Goal: Task Accomplishment & Management: Complete application form

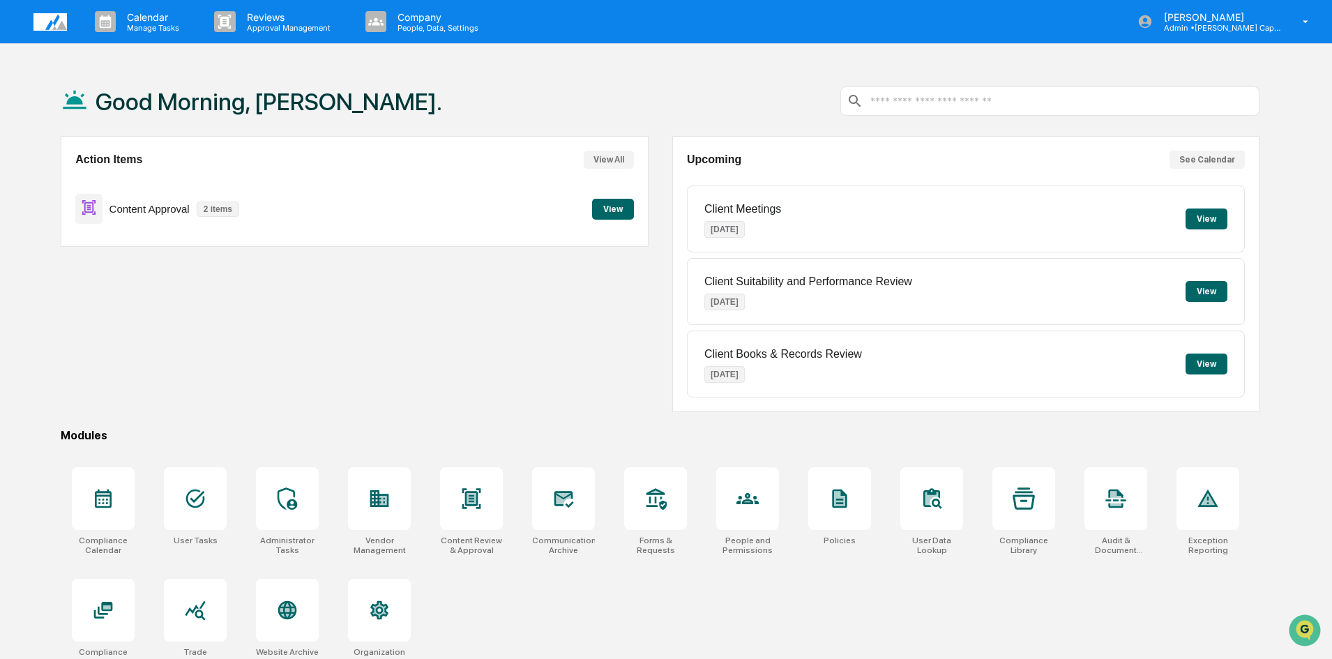
click at [145, 321] on div "Action Items View All Content Approval 2 items View" at bounding box center [354, 274] width 587 height 276
click at [612, 205] on button "View" at bounding box center [613, 209] width 42 height 21
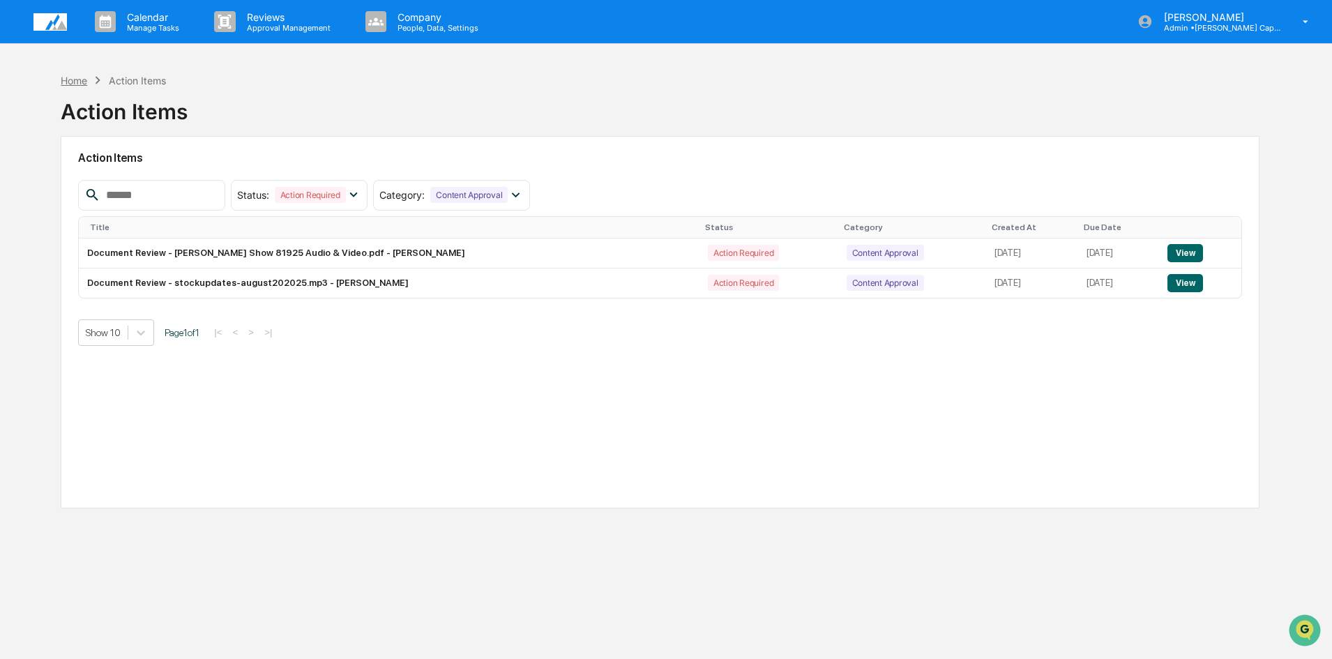
click at [67, 81] on div "Home" at bounding box center [74, 81] width 27 height 12
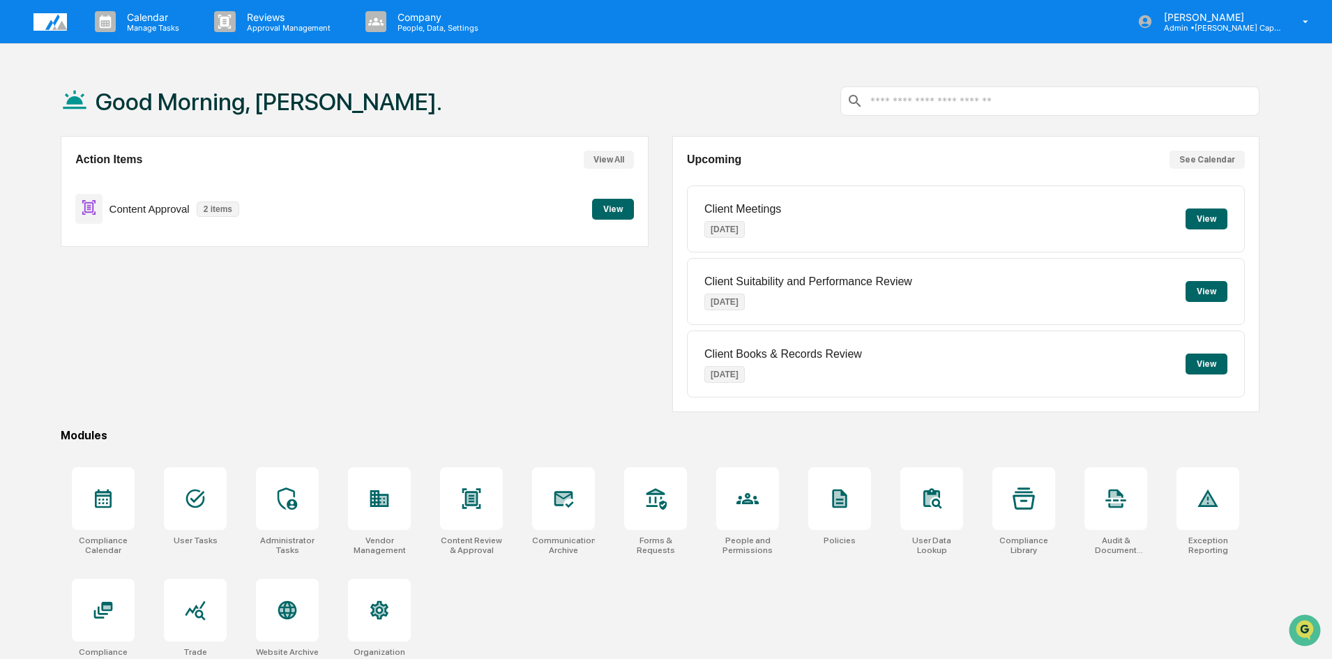
click at [86, 365] on div "Action Items View All Content Approval 2 items View" at bounding box center [354, 274] width 587 height 276
click at [469, 499] on icon at bounding box center [471, 498] width 19 height 20
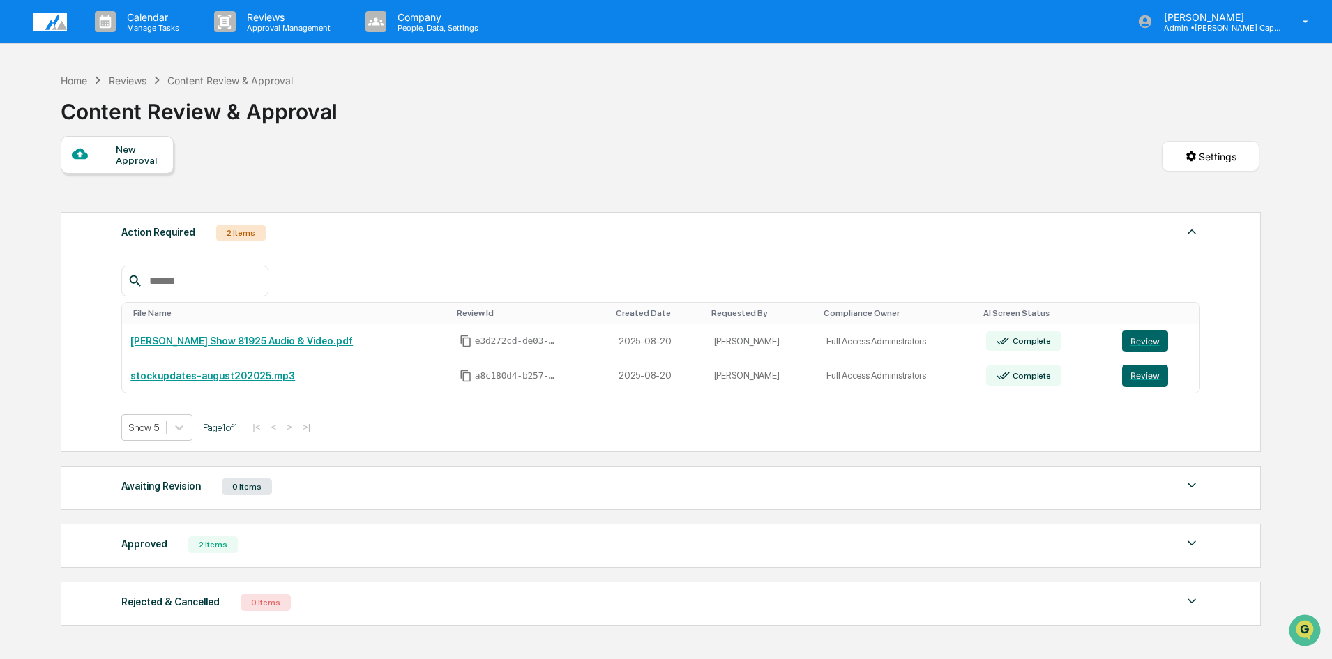
click at [223, 180] on div "New Approval Settings" at bounding box center [660, 170] width 1199 height 69
click at [123, 153] on div "New Approval" at bounding box center [139, 155] width 47 height 22
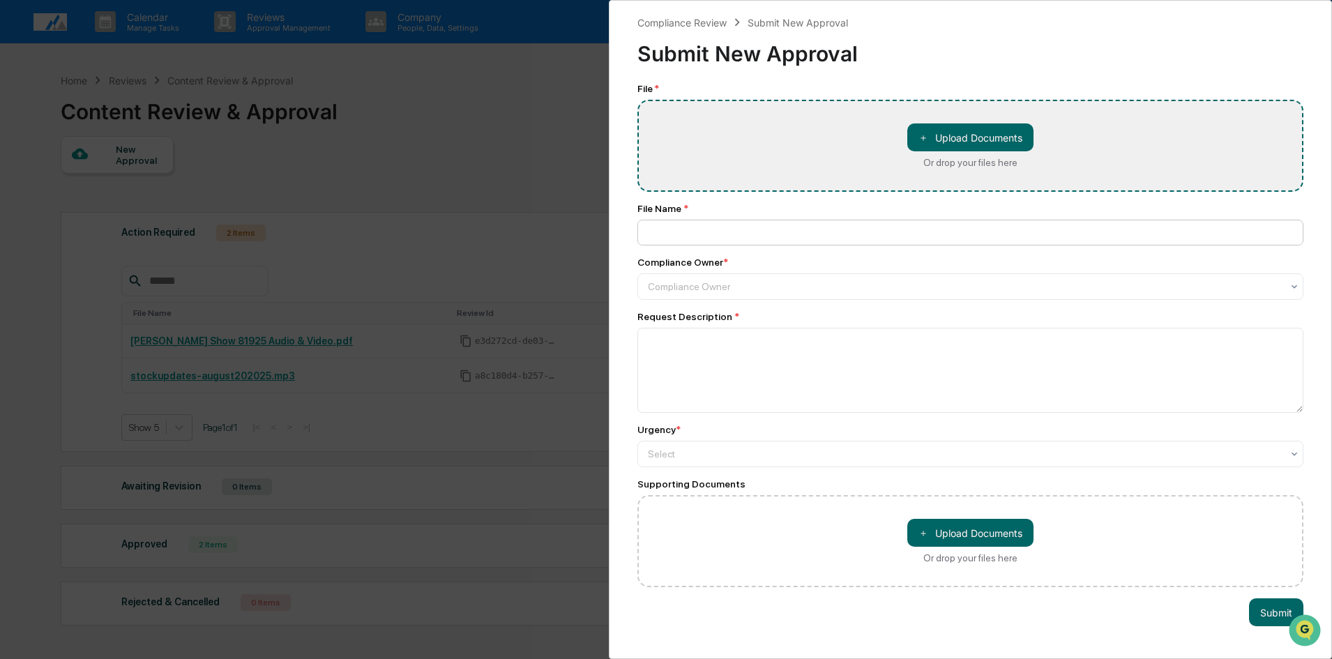
type input "**********"
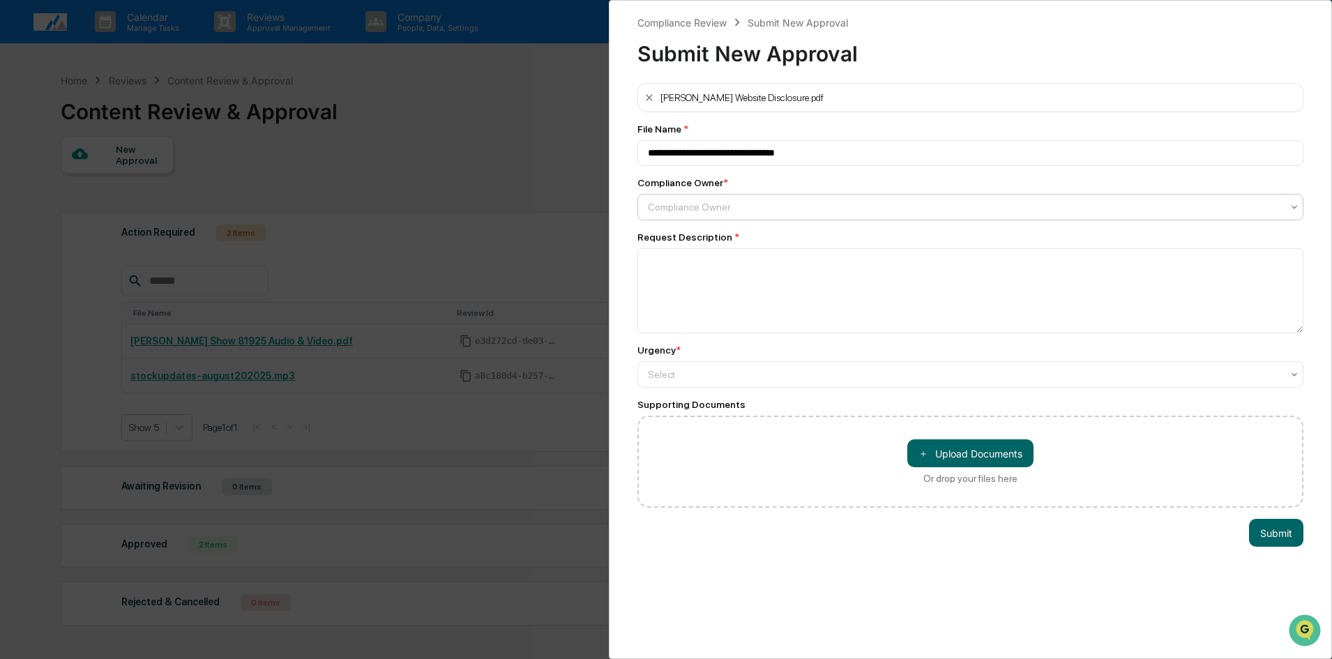
click at [715, 202] on div at bounding box center [965, 207] width 634 height 14
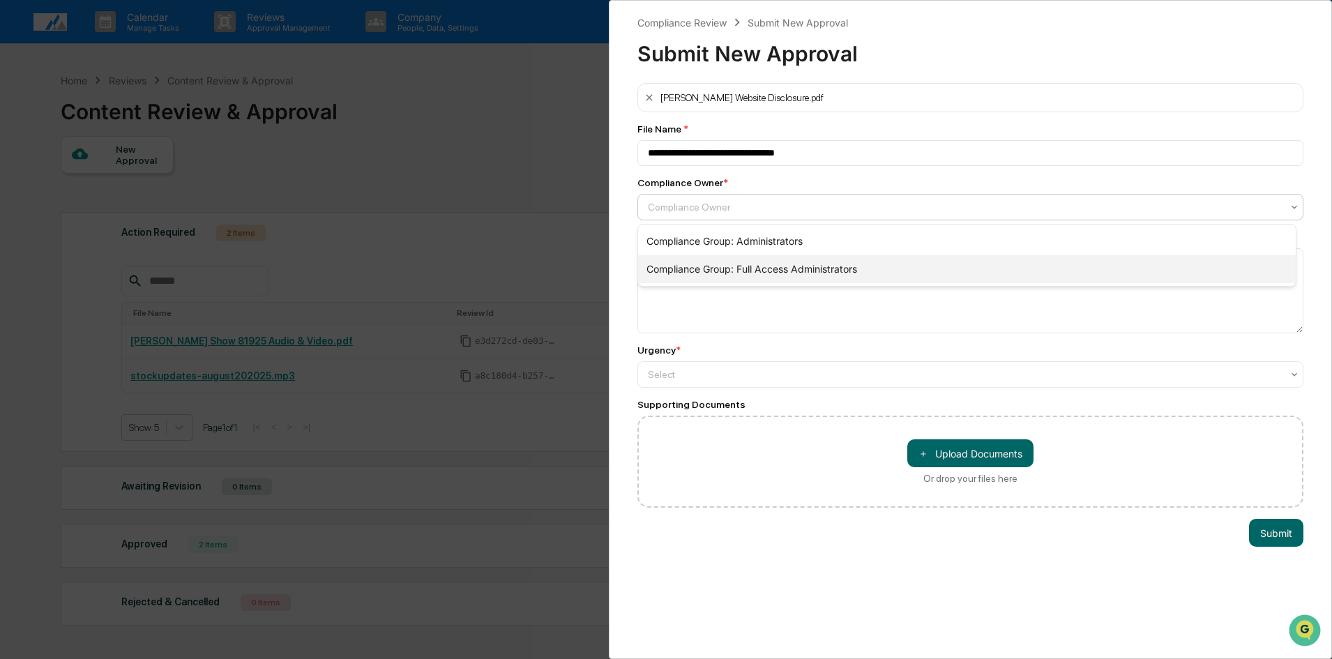
click at [743, 269] on div "Compliance Group: Full Access Administrators" at bounding box center [967, 269] width 658 height 28
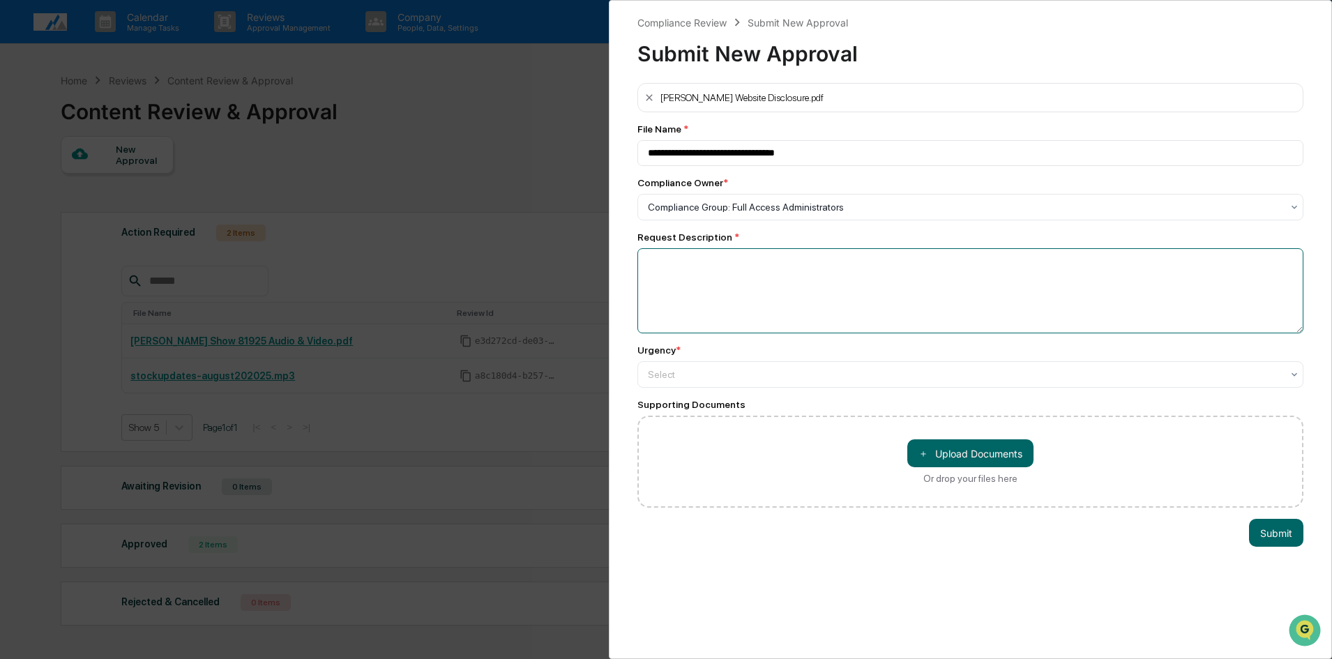
click at [702, 292] on textarea at bounding box center [970, 290] width 666 height 85
type textarea "**********"
click at [693, 214] on div at bounding box center [965, 207] width 634 height 14
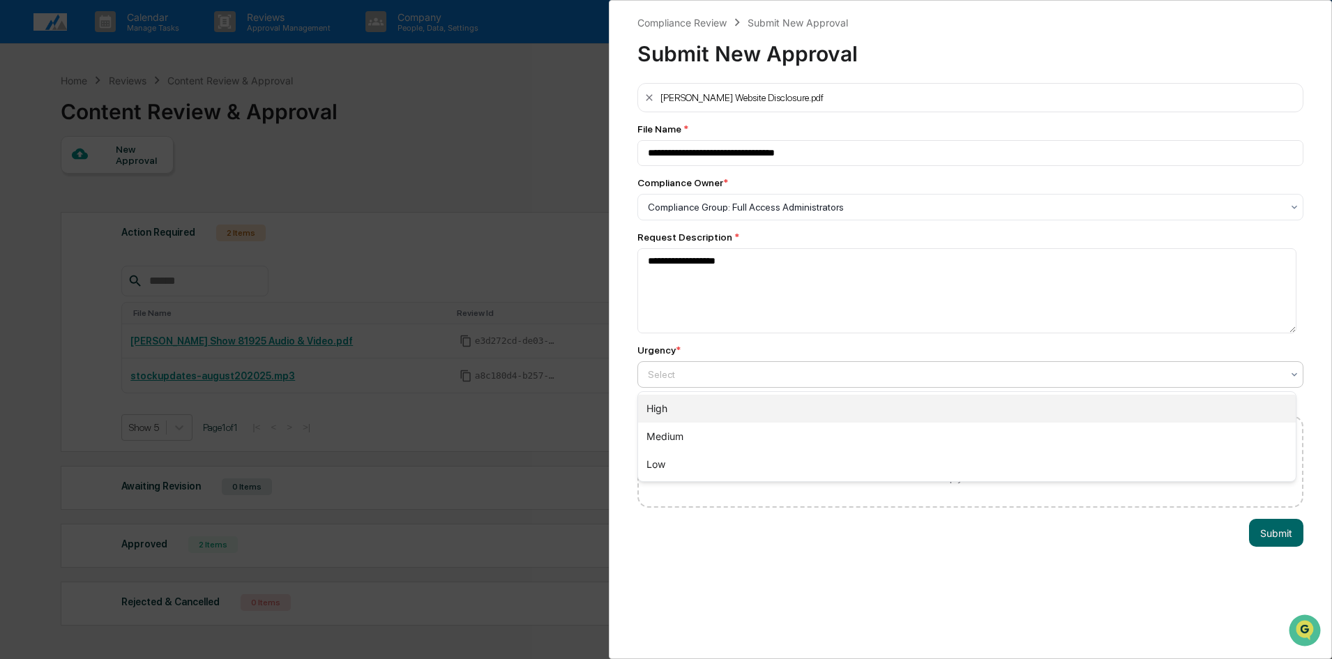
click at [670, 411] on div "High" at bounding box center [967, 409] width 658 height 28
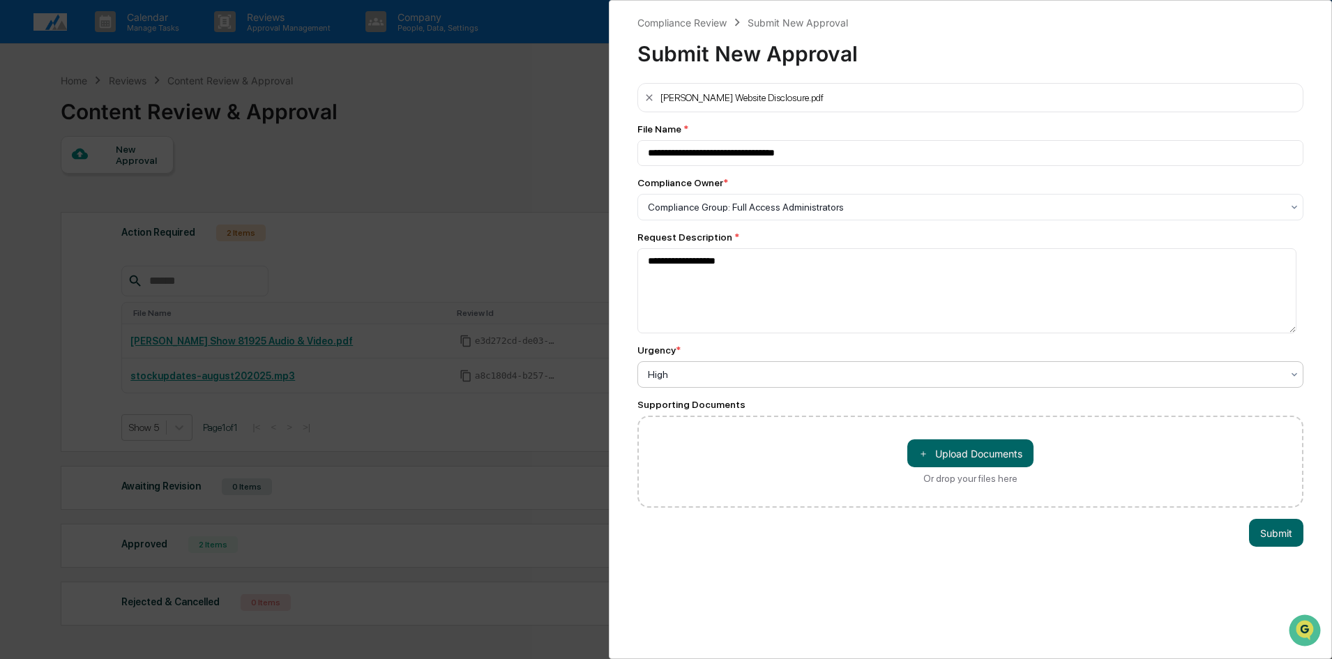
click at [1046, 602] on div "**********" at bounding box center [970, 329] width 723 height 659
click at [1274, 533] on button "Submit" at bounding box center [1276, 533] width 54 height 28
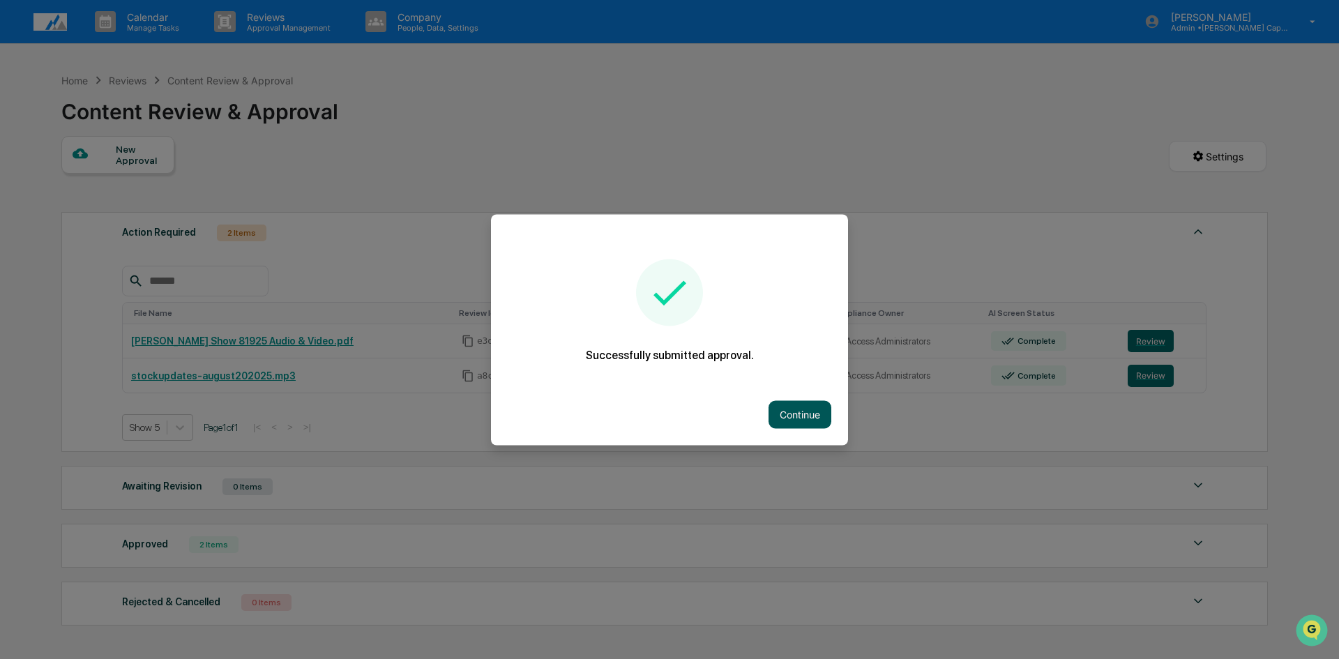
click at [806, 418] on button "Continue" at bounding box center [800, 414] width 63 height 28
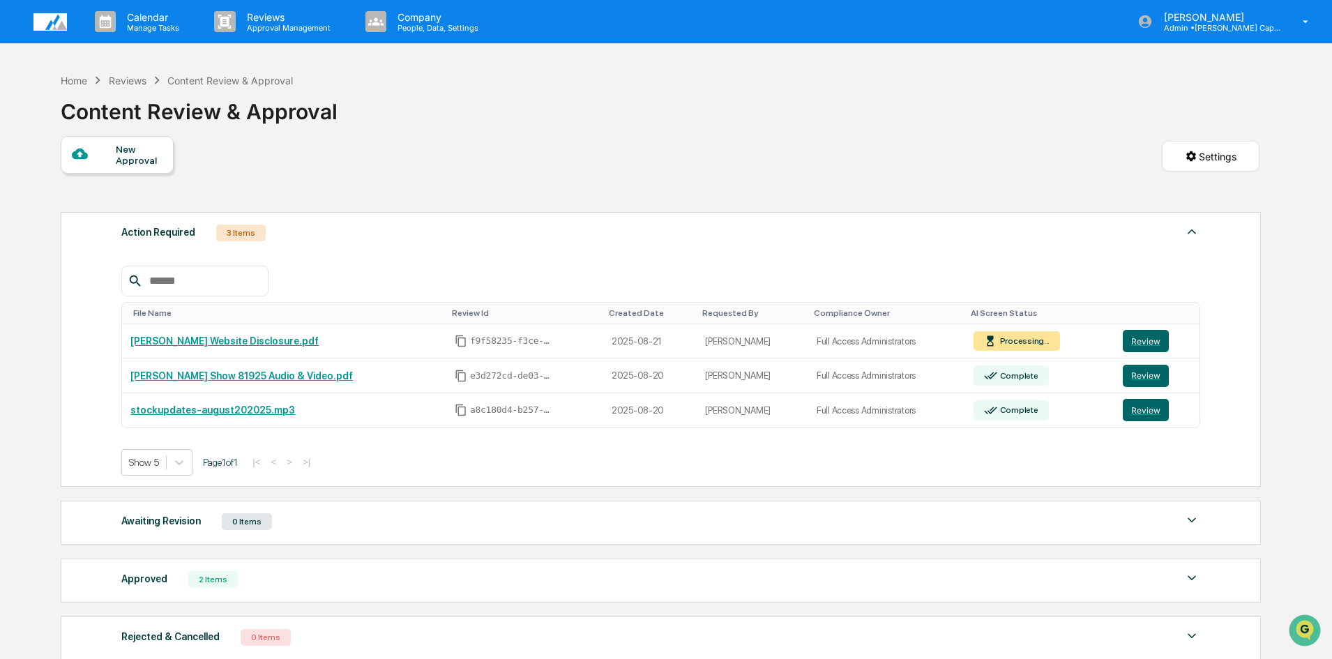
click at [47, 20] on img at bounding box center [49, 21] width 33 height 17
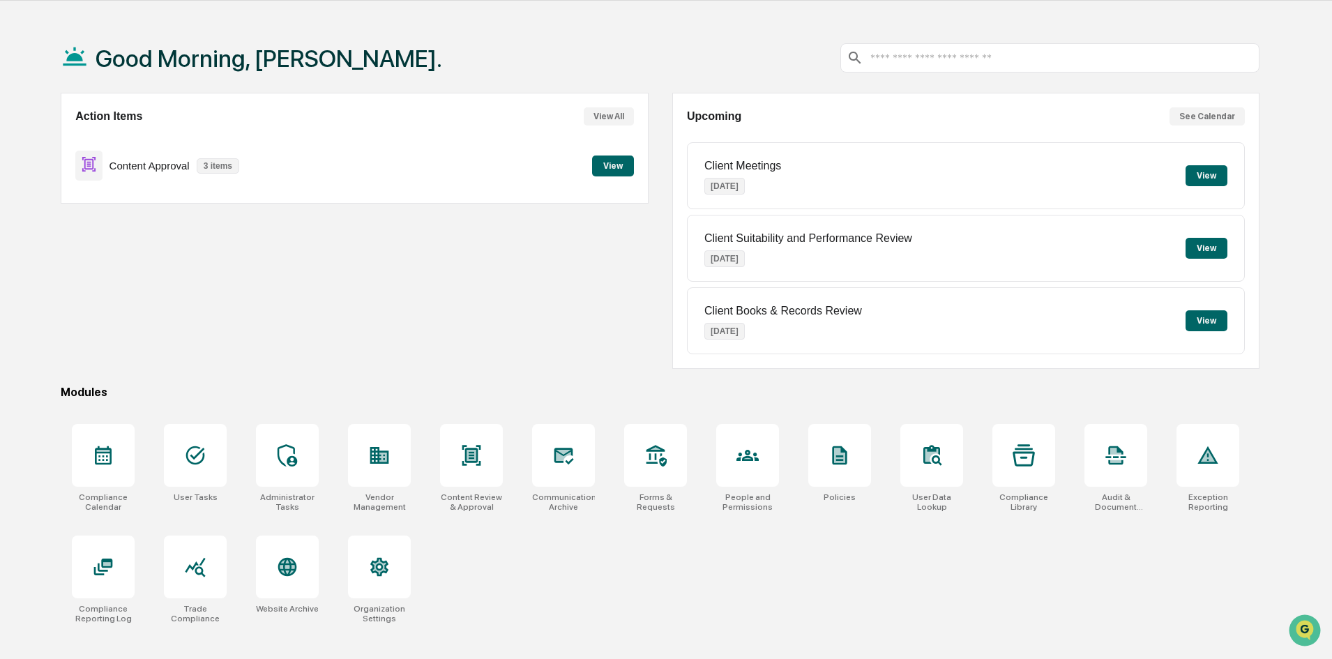
scroll to position [66, 0]
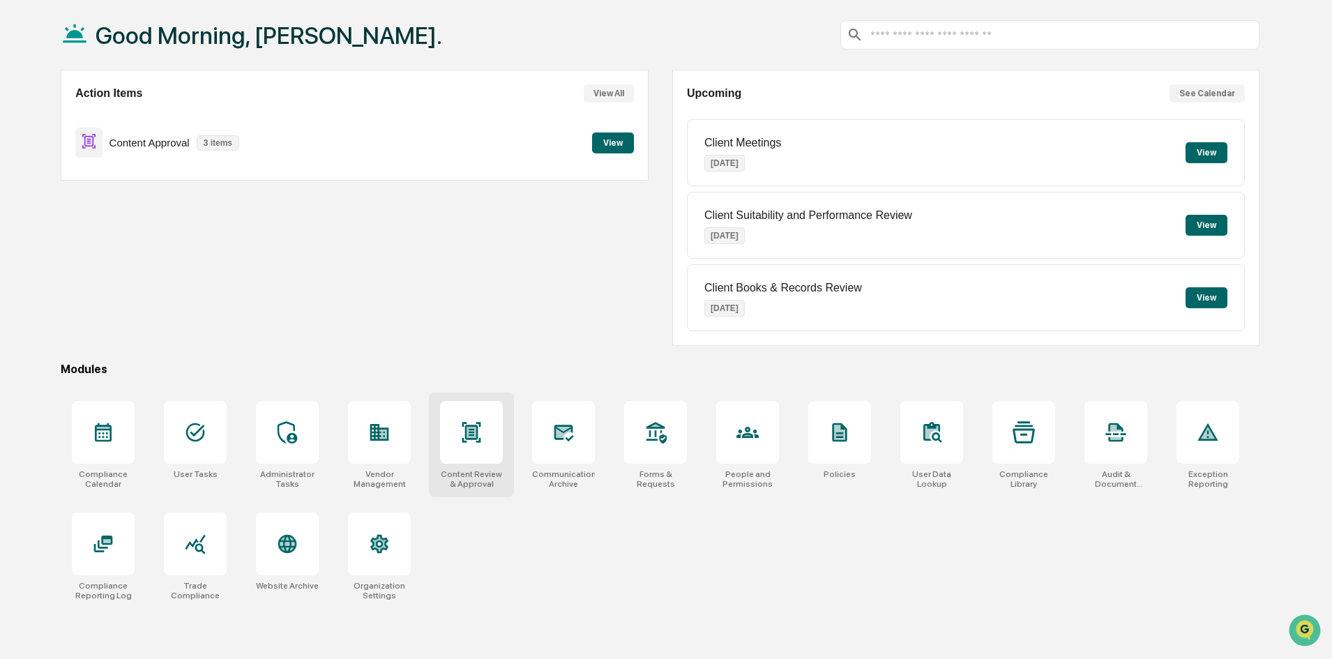
click at [475, 439] on icon at bounding box center [471, 432] width 19 height 20
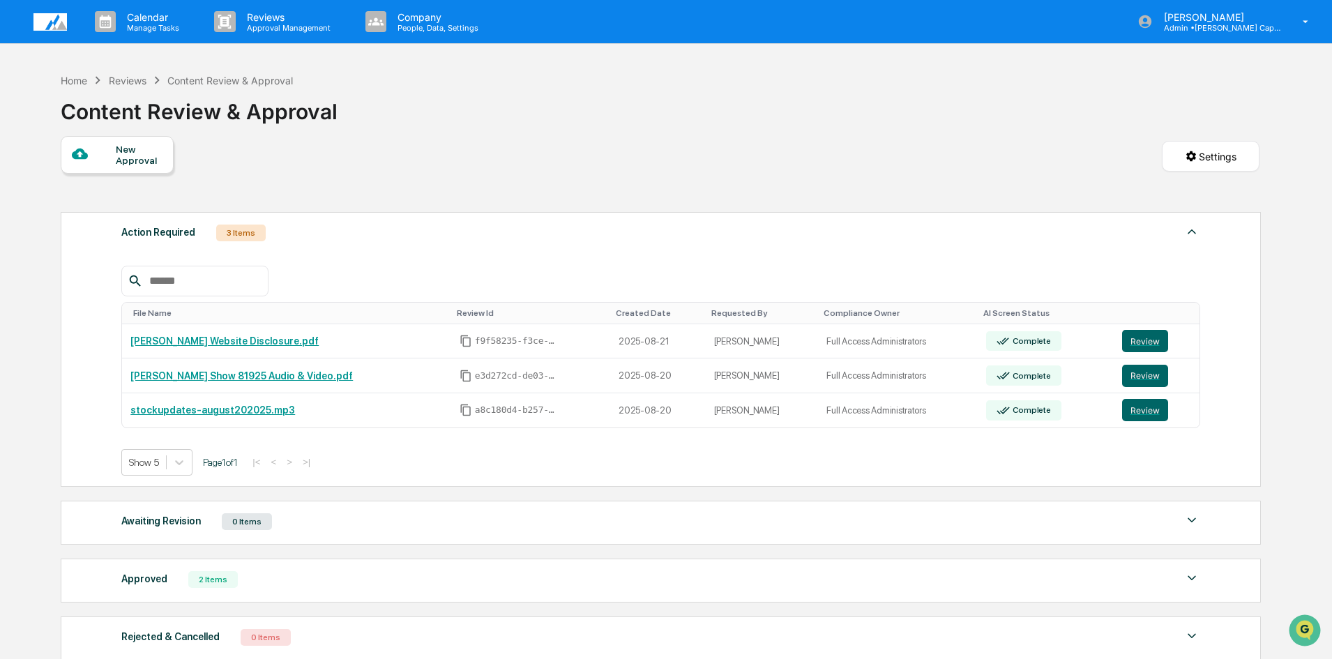
click at [53, 22] on img at bounding box center [49, 21] width 33 height 17
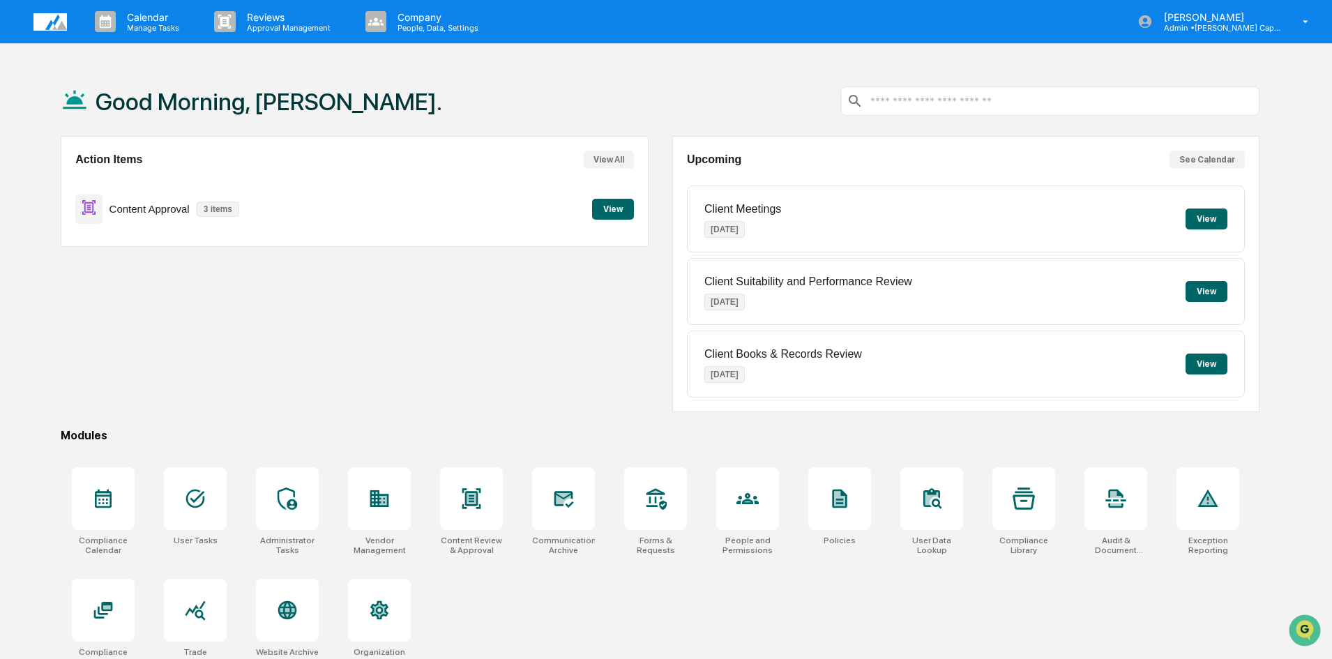
click at [425, 401] on div "Action Items View All Content Approval 3 items View" at bounding box center [354, 274] width 587 height 276
drag, startPoint x: 536, startPoint y: 377, endPoint x: 366, endPoint y: 398, distance: 170.9
click at [536, 377] on div "Action Items View All Content Approval 3 items View" at bounding box center [354, 274] width 587 height 276
click at [98, 368] on div "Action Items View All Content Approval 3 items View" at bounding box center [354, 274] width 587 height 276
click at [204, 423] on div "Good Morning, Brooke. Action Items View All Content Approval 3 items View Upcom…" at bounding box center [660, 395] width 1241 height 659
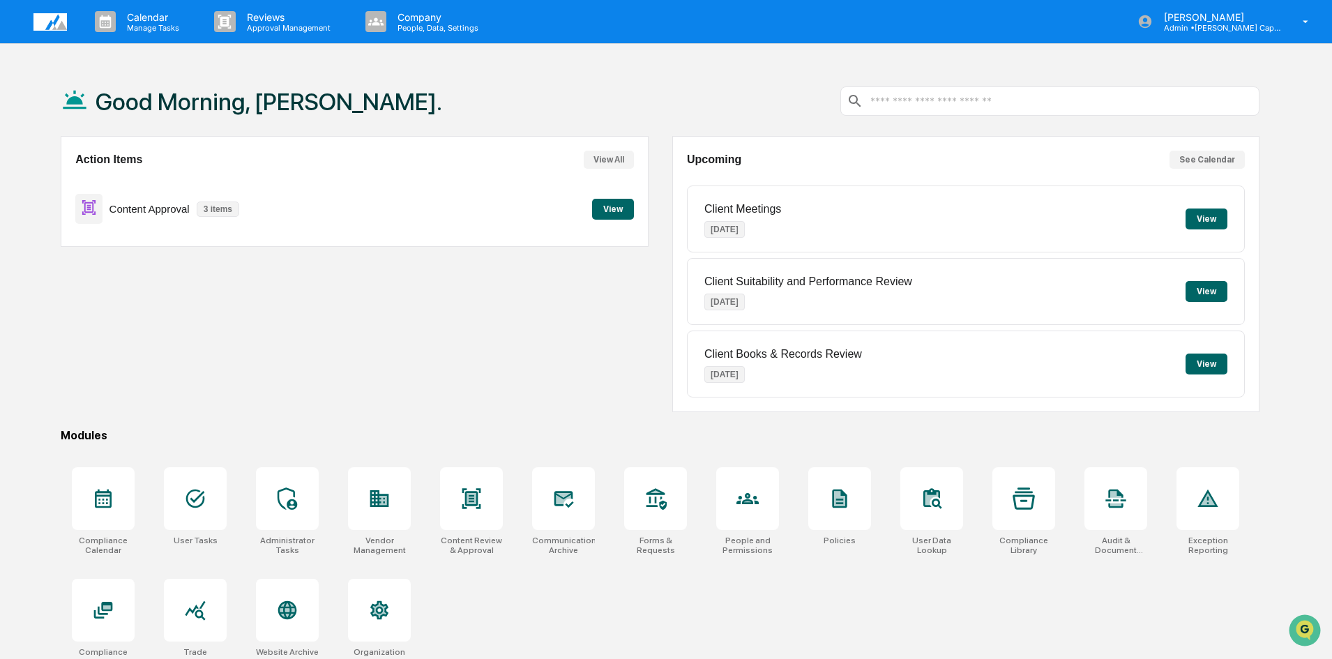
click at [301, 431] on div "Modules" at bounding box center [660, 435] width 1199 height 13
click at [471, 418] on div "Good Morning, Brooke. Action Items View All Content Approval 3 items View Upcom…" at bounding box center [660, 395] width 1241 height 659
click at [561, 424] on div "Good Morning, Brooke. Action Items View All Content Approval 3 items View Upcom…" at bounding box center [660, 395] width 1241 height 659
click at [466, 605] on div "Compliance Calendar User Tasks Administrator Tasks Vendor Management Content Re…" at bounding box center [660, 567] width 1199 height 216
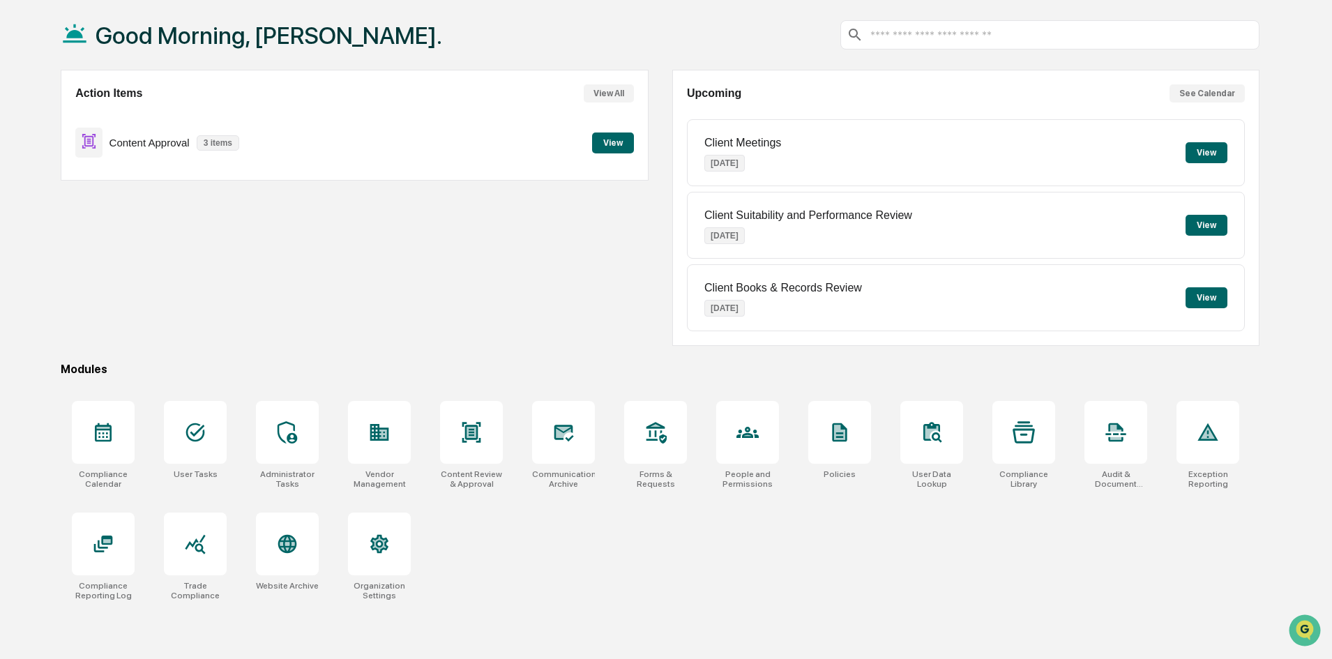
click at [98, 333] on div "Action Items View All Content Approval 3 items View" at bounding box center [354, 208] width 587 height 276
click at [200, 359] on div "Good Morning, Brooke. Action Items View All Content Approval 3 items View Upcom…" at bounding box center [660, 329] width 1241 height 659
click at [300, 370] on div "Modules" at bounding box center [660, 369] width 1199 height 13
drag, startPoint x: 386, startPoint y: 373, endPoint x: 447, endPoint y: 378, distance: 60.9
click at [388, 372] on div "Modules" at bounding box center [660, 369] width 1199 height 13
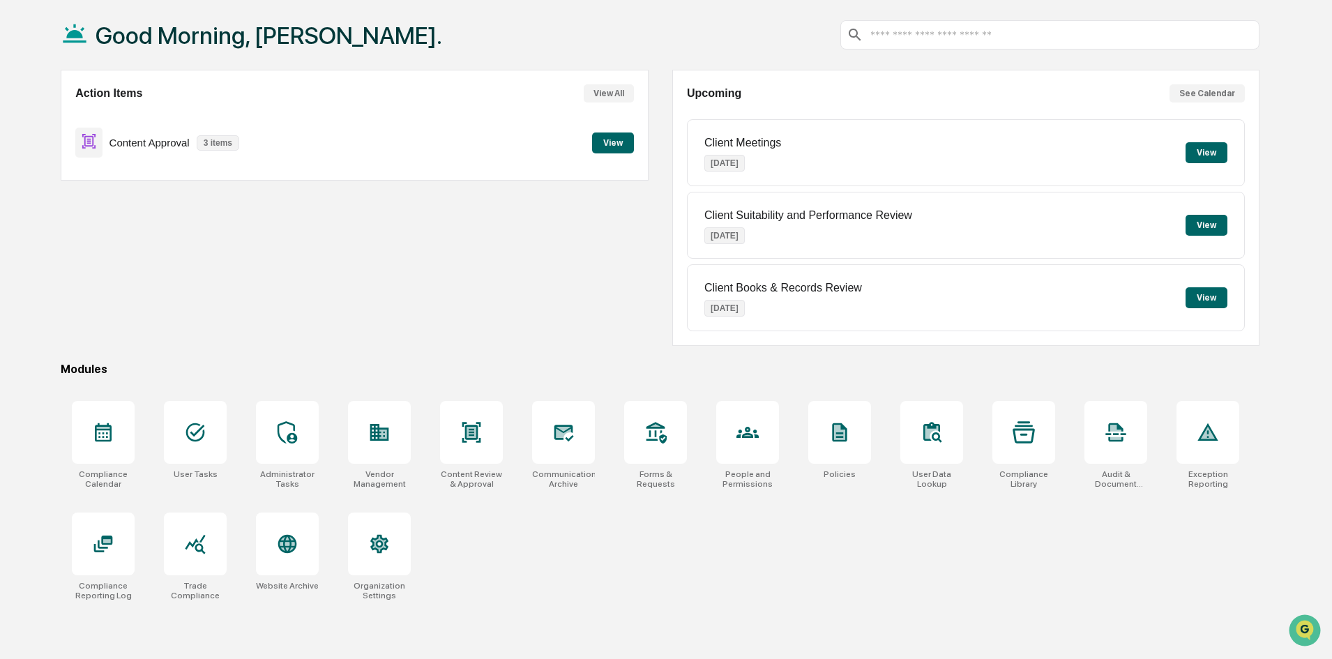
click at [488, 368] on div "Modules" at bounding box center [660, 369] width 1199 height 13
click at [552, 368] on div "Modules" at bounding box center [660, 369] width 1199 height 13
click at [644, 378] on div "Good Morning, Brooke. Action Items View All Content Approval 3 items View Upcom…" at bounding box center [660, 329] width 1241 height 659
click at [101, 335] on div "Action Items View All Content Approval 3 items View" at bounding box center [354, 208] width 587 height 276
click at [199, 358] on div "Good Morning, Brooke. Action Items View All Content Approval 3 items View Upcom…" at bounding box center [660, 329] width 1241 height 659
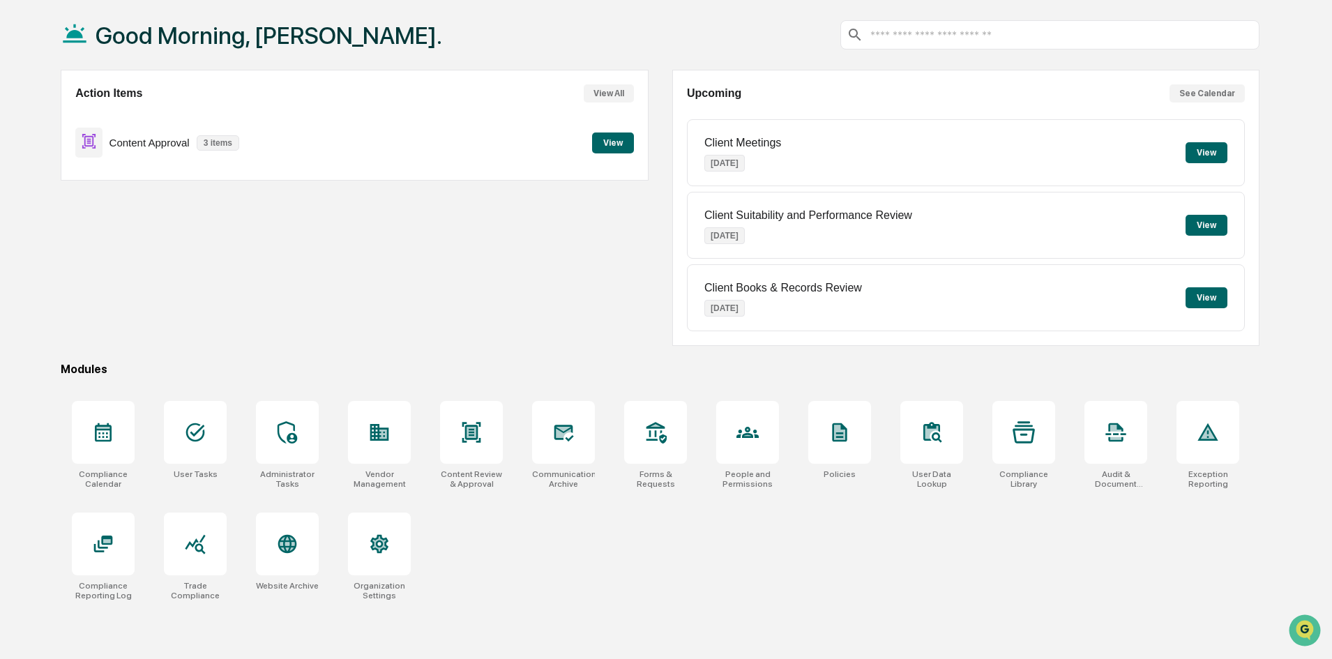
click at [290, 367] on div "Modules" at bounding box center [660, 369] width 1199 height 13
click at [387, 361] on div "Good Morning, Brooke. Action Items View All Content Approval 3 items View Upcom…" at bounding box center [660, 329] width 1241 height 659
click at [494, 362] on div "Good Morning, Brooke. Action Items View All Content Approval 3 items View Upcom…" at bounding box center [660, 329] width 1241 height 659
click at [566, 360] on div "Good Morning, Brooke. Action Items View All Content Approval 3 items View Upcom…" at bounding box center [660, 329] width 1241 height 659
click at [370, 374] on div "Modules" at bounding box center [660, 369] width 1199 height 13
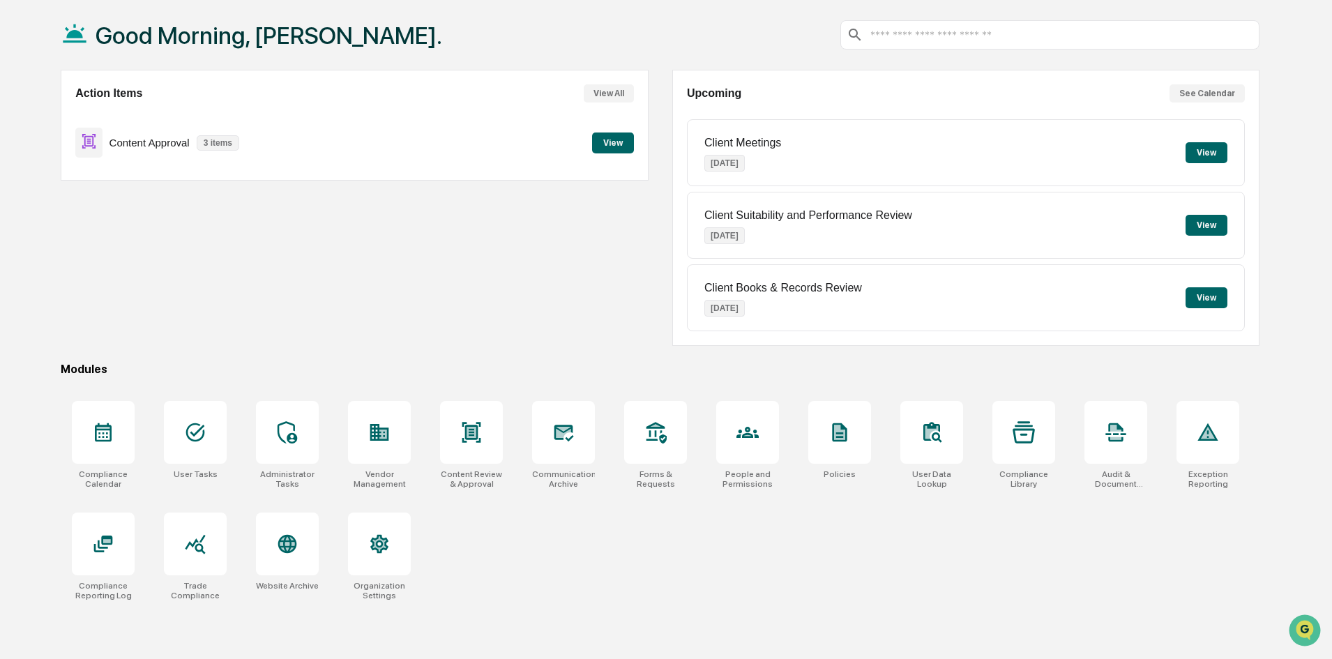
click at [469, 356] on div "Good Morning, Brooke. Action Items View All Content Approval 3 items View Upcom…" at bounding box center [660, 329] width 1241 height 659
click at [741, 432] on icon at bounding box center [748, 432] width 22 height 11
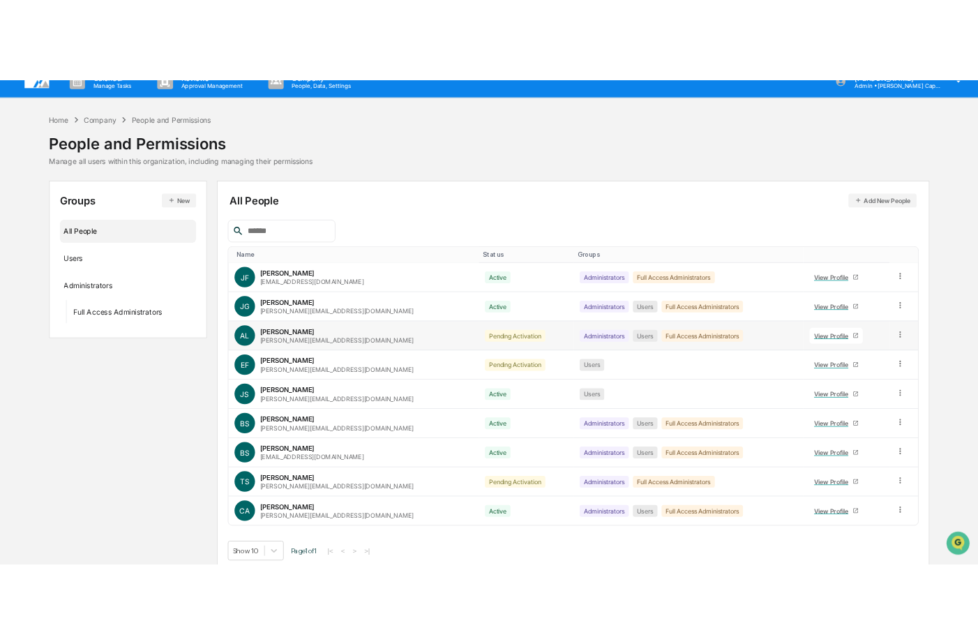
scroll to position [29, 0]
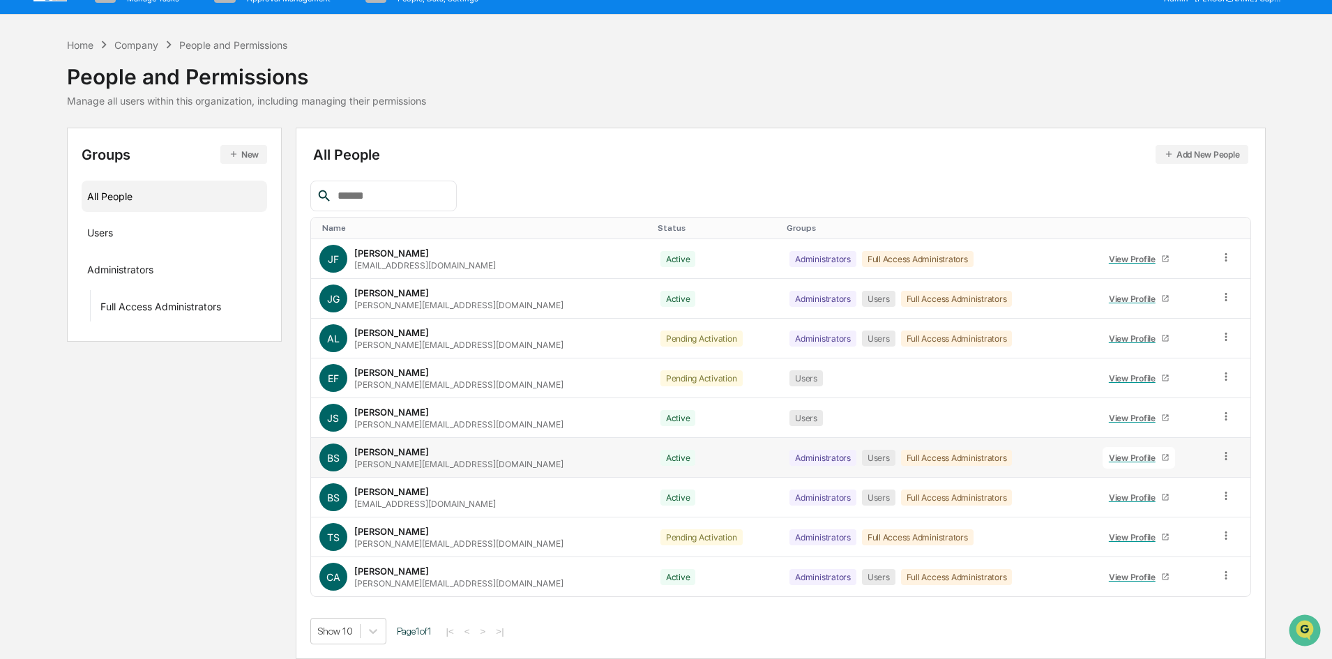
click at [452, 456] on div "Bailey Sanchez bailey@sanchezgaunt.com" at bounding box center [458, 457] width 209 height 23
click at [1225, 456] on icon at bounding box center [1226, 456] width 2 height 8
click at [331, 460] on span "BS" at bounding box center [333, 458] width 13 height 12
click at [177, 439] on div "Groups New All People Users Administrators Full Access Administrators All Peopl…" at bounding box center [666, 393] width 1199 height 531
click at [109, 416] on div "Groups New All People Users Administrators Full Access Administrators All Peopl…" at bounding box center [666, 393] width 1199 height 531
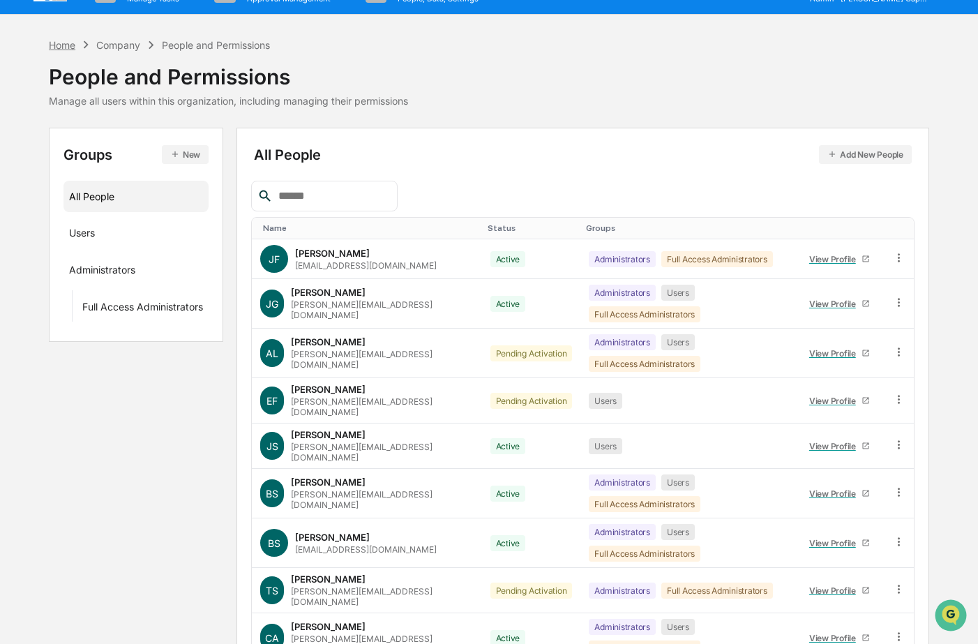
click at [63, 43] on div "Home" at bounding box center [62, 45] width 27 height 12
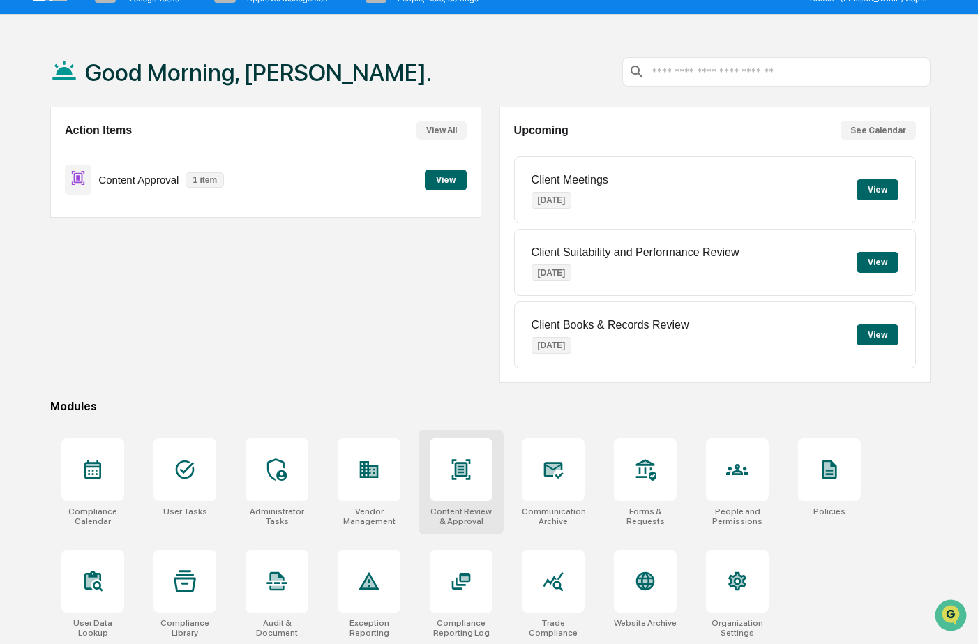
drag, startPoint x: 468, startPoint y: 486, endPoint x: 458, endPoint y: 496, distance: 14.3
click at [468, 485] on div at bounding box center [461, 469] width 63 height 63
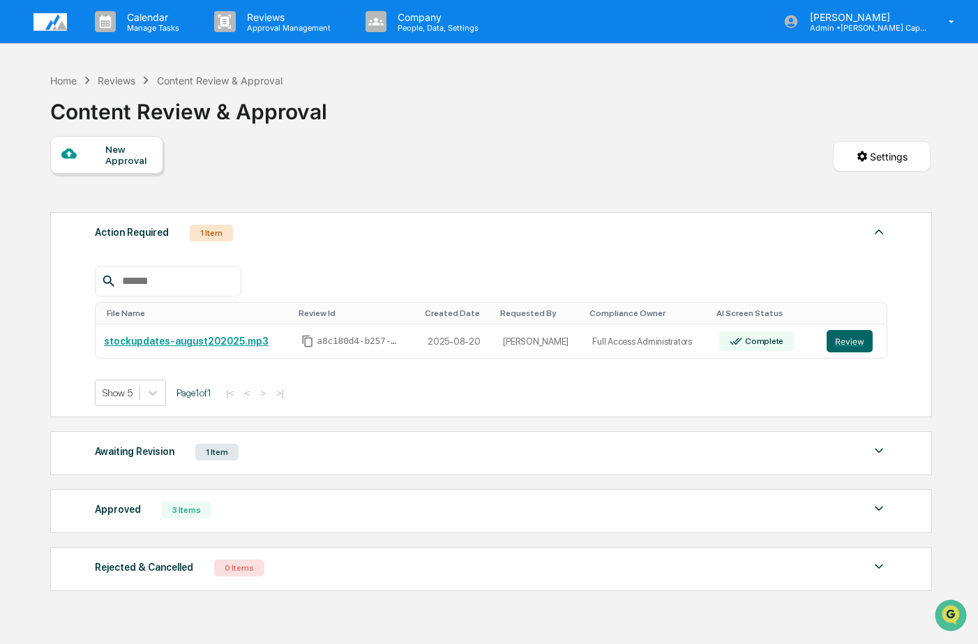
drag, startPoint x: 884, startPoint y: 449, endPoint x: 861, endPoint y: 453, distance: 24.1
click at [884, 451] on img at bounding box center [878, 450] width 17 height 17
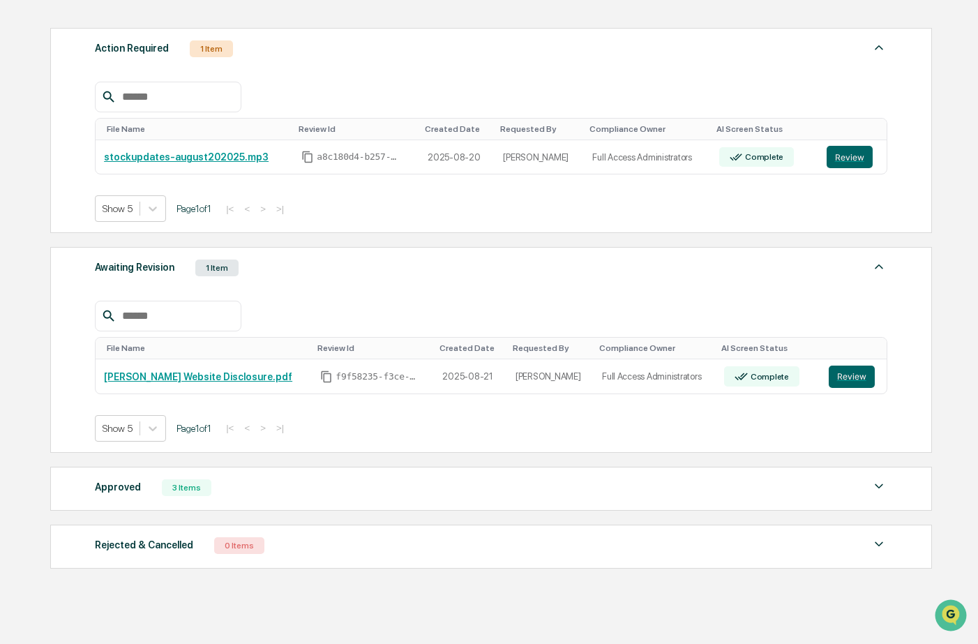
scroll to position [204, 0]
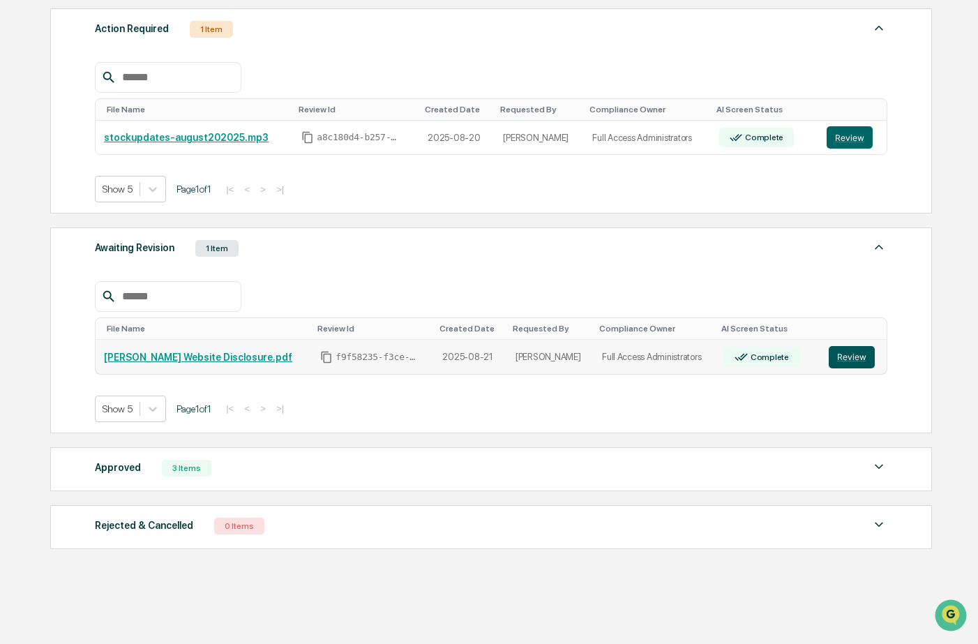
click at [842, 352] on button "Review" at bounding box center [852, 357] width 46 height 22
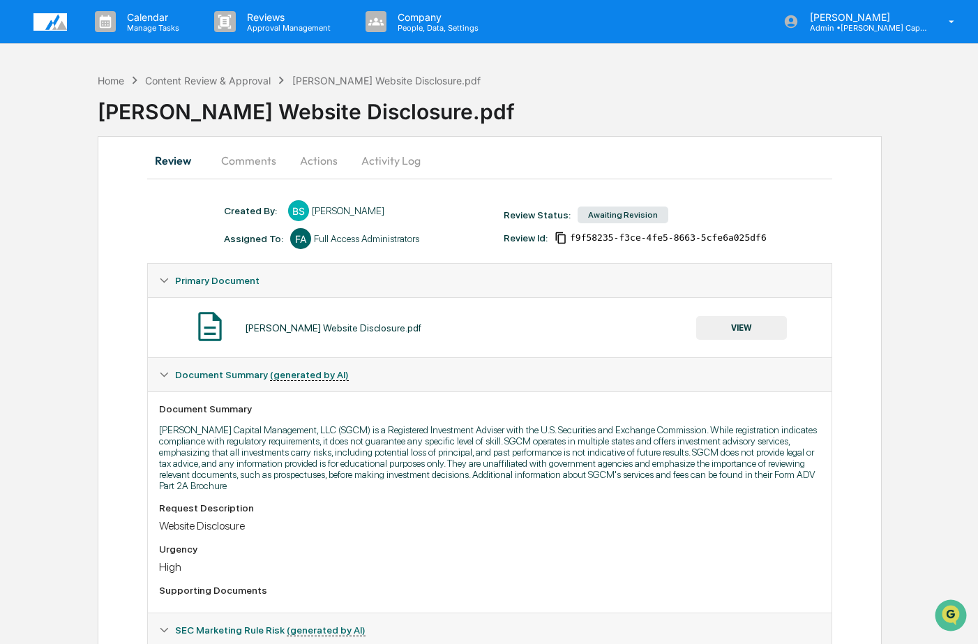
click at [255, 163] on button "Comments" at bounding box center [248, 160] width 77 height 33
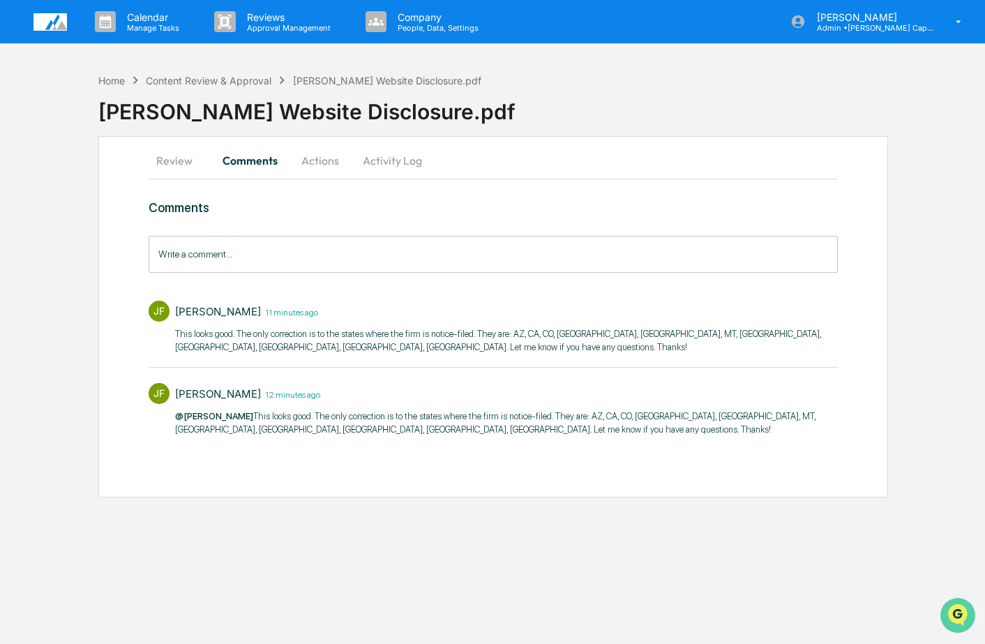
click at [960, 618] on icon "Open customer support" at bounding box center [957, 632] width 35 height 35
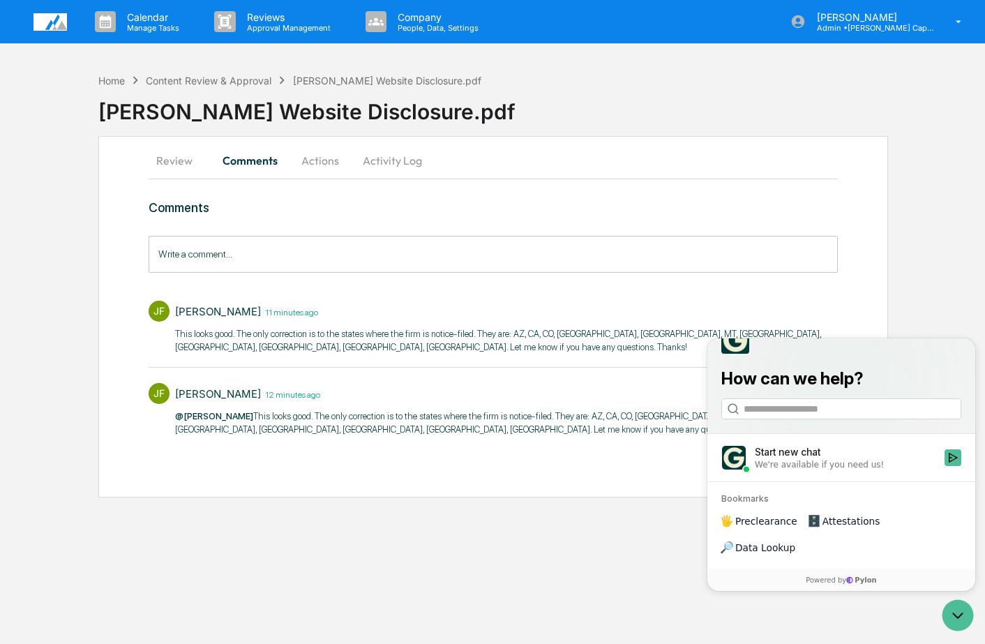
click at [527, 589] on div "Calendar Manage Tasks Reviews Approval Management Company People, Data, Setting…" at bounding box center [492, 322] width 985 height 644
click at [951, 621] on icon "Open customer support" at bounding box center [957, 615] width 35 height 35
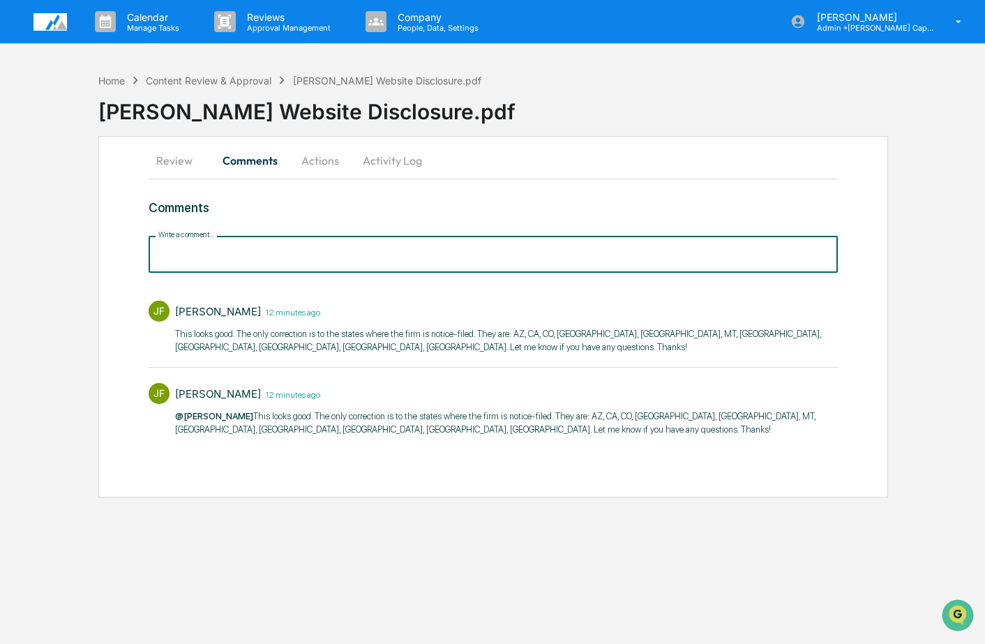
click at [211, 257] on input "Write a comment..." at bounding box center [493, 254] width 689 height 37
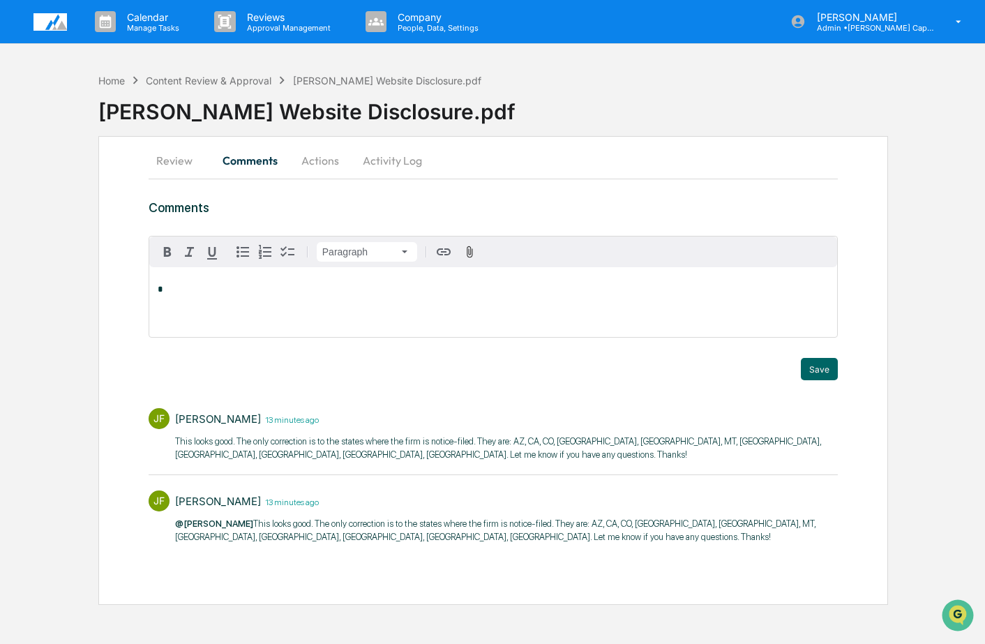
click at [174, 164] on button "Review" at bounding box center [180, 160] width 63 height 33
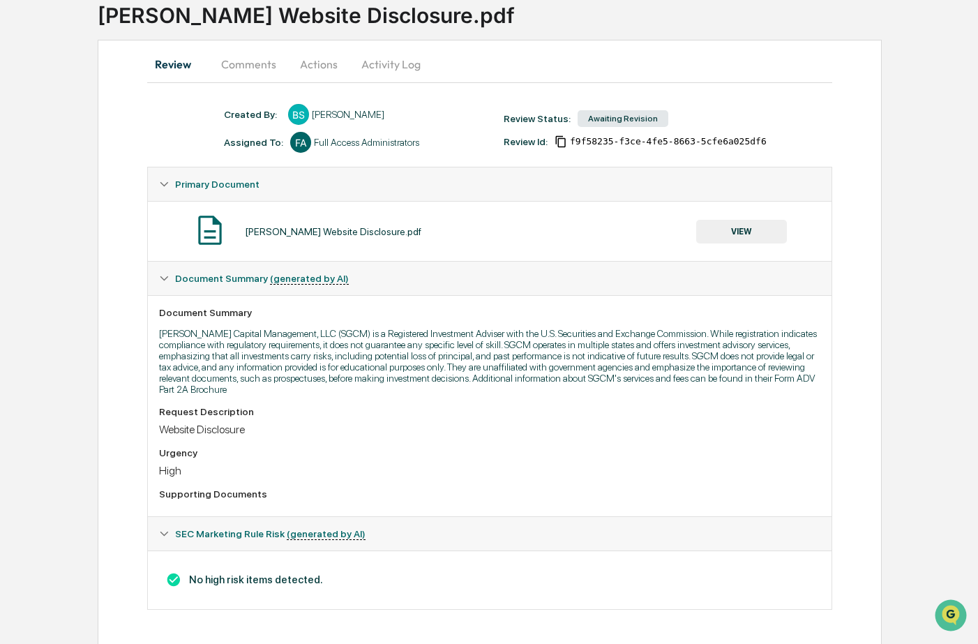
scroll to position [98, 0]
click at [249, 65] on button "Comments" at bounding box center [248, 62] width 77 height 33
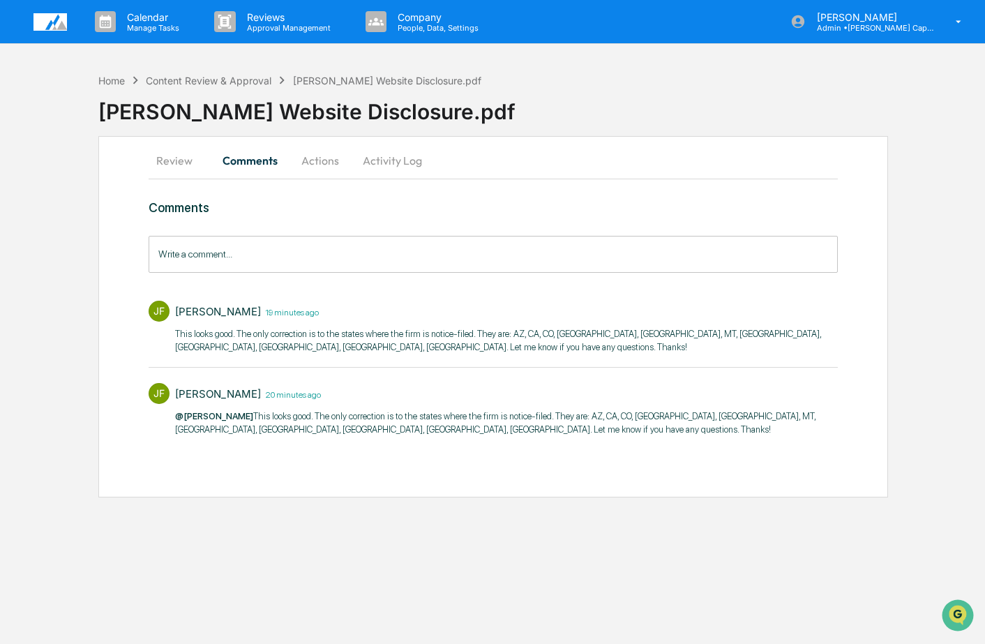
click at [168, 159] on button "Review" at bounding box center [180, 160] width 63 height 33
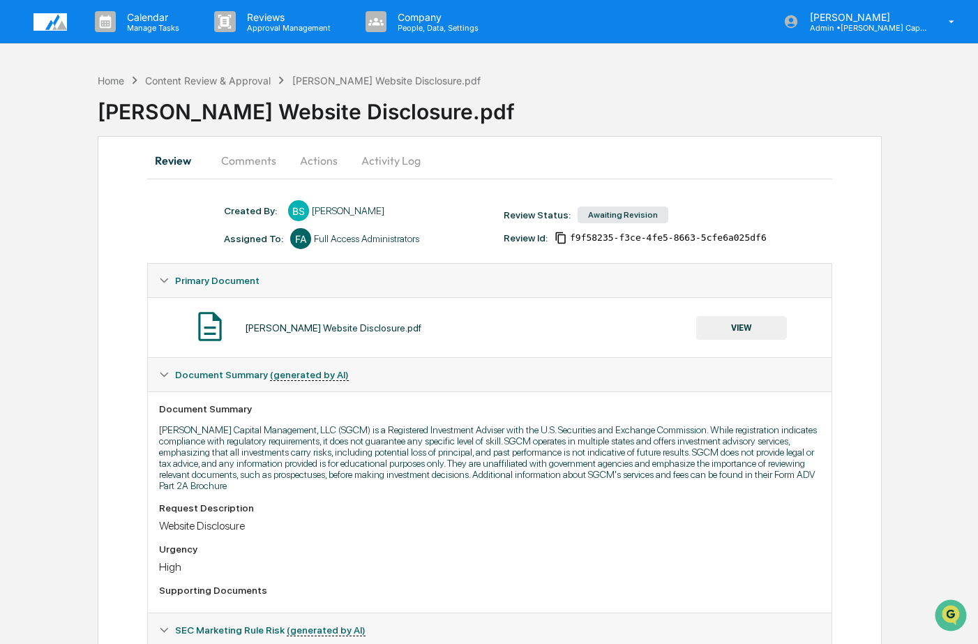
click at [305, 158] on button "Actions" at bounding box center [318, 160] width 63 height 33
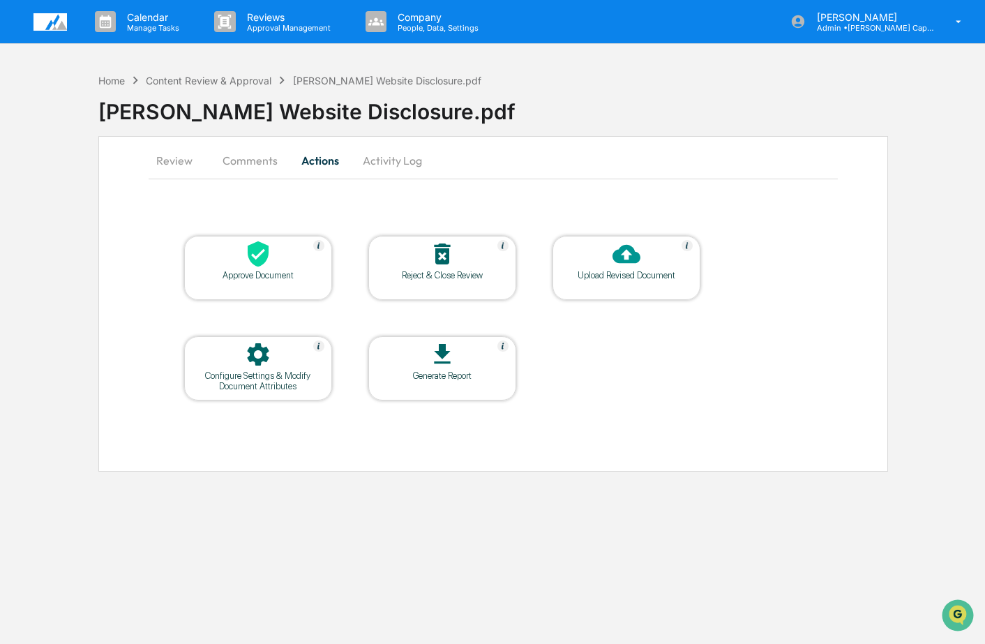
click at [50, 270] on div "Home Content Review & Approval Sanchez Gaunt Website Disclosure.pdf Sanchez Gau…" at bounding box center [492, 268] width 985 height 405
click at [52, 16] on img at bounding box center [49, 21] width 33 height 17
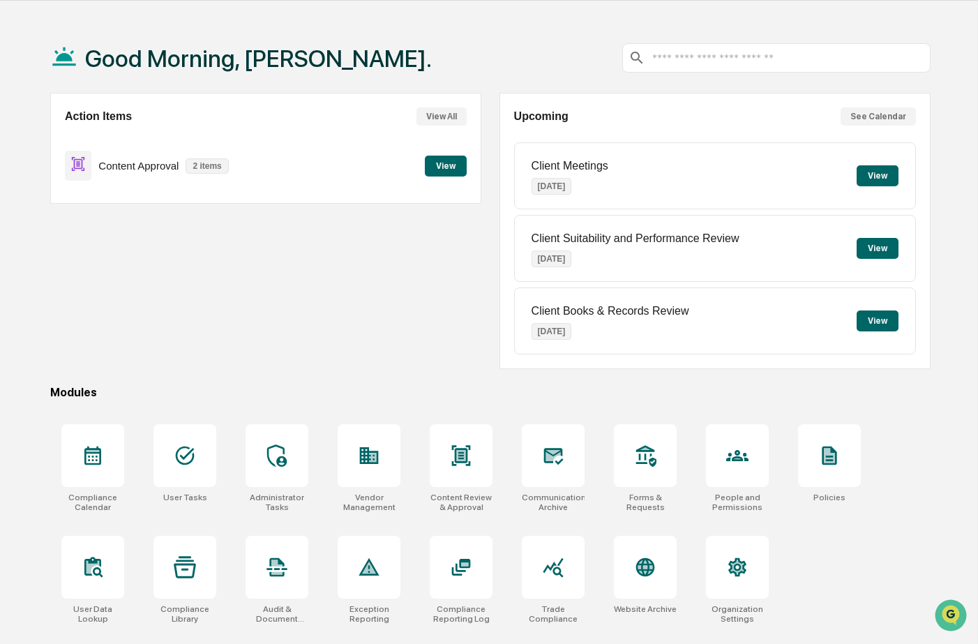
scroll to position [66, 0]
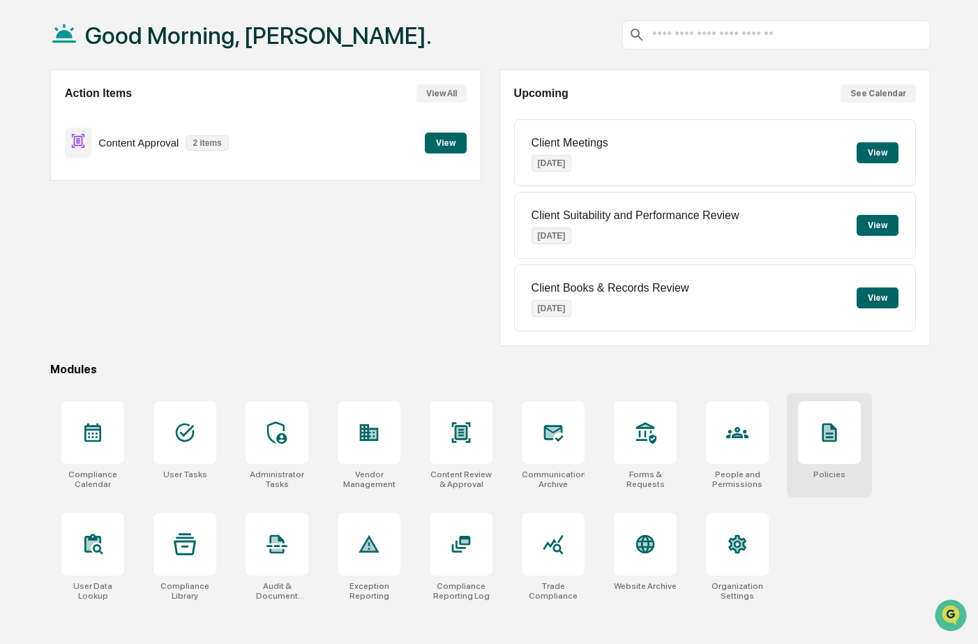
click at [826, 430] on icon at bounding box center [829, 432] width 11 height 15
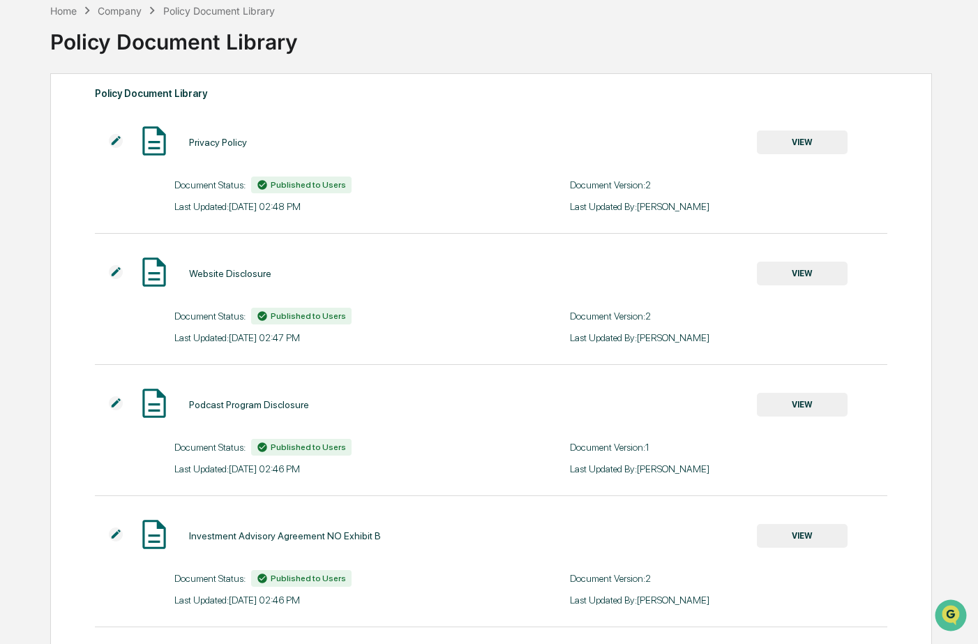
click at [790, 271] on button "VIEW" at bounding box center [802, 274] width 91 height 24
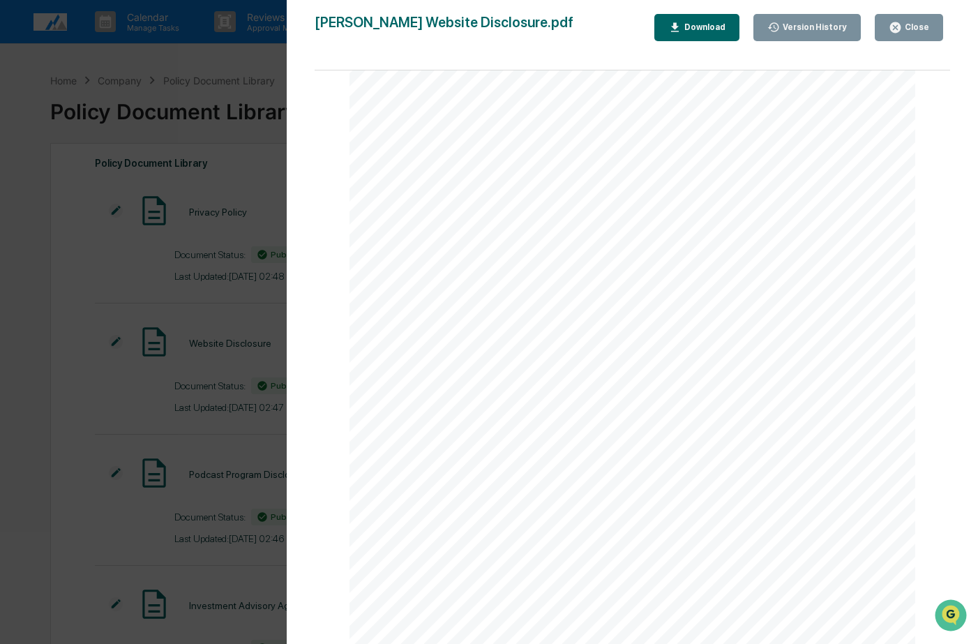
click at [909, 21] on div "Close" at bounding box center [909, 27] width 40 height 13
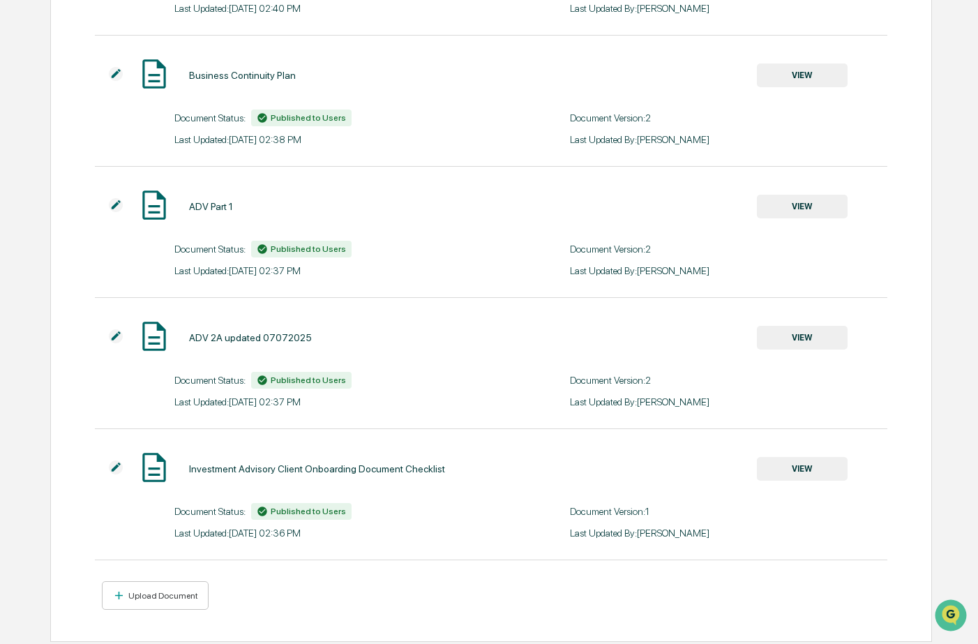
scroll to position [1059, 0]
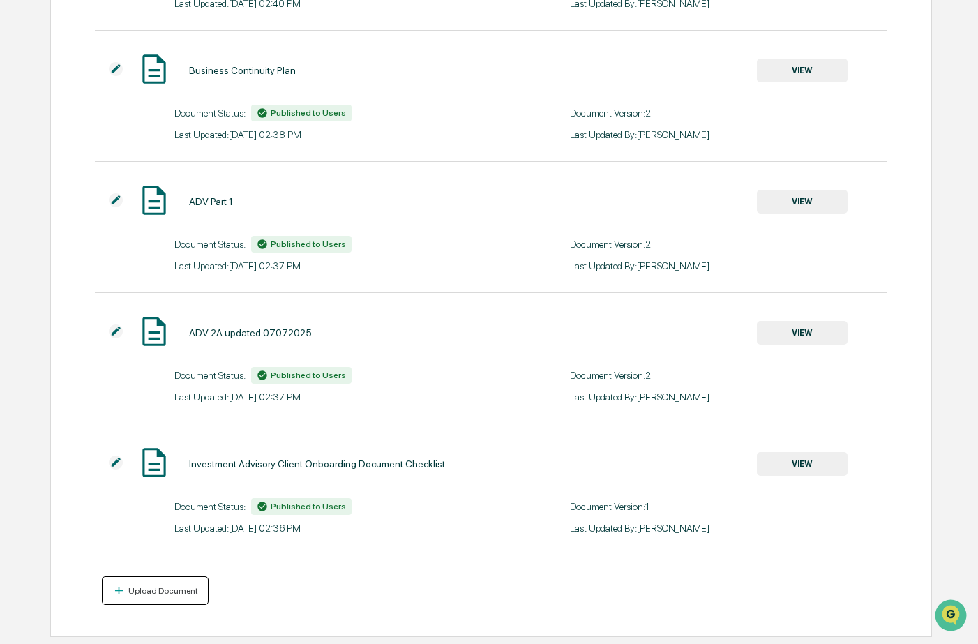
click at [164, 589] on div "Upload Document" at bounding box center [162, 591] width 73 height 10
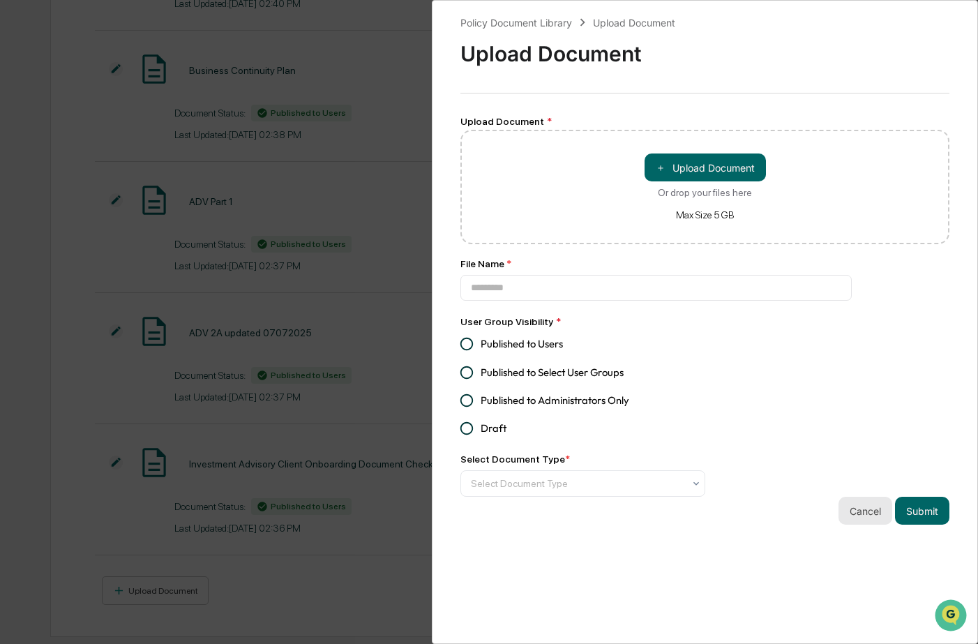
click at [851, 513] on button "Cancel" at bounding box center [865, 511] width 54 height 28
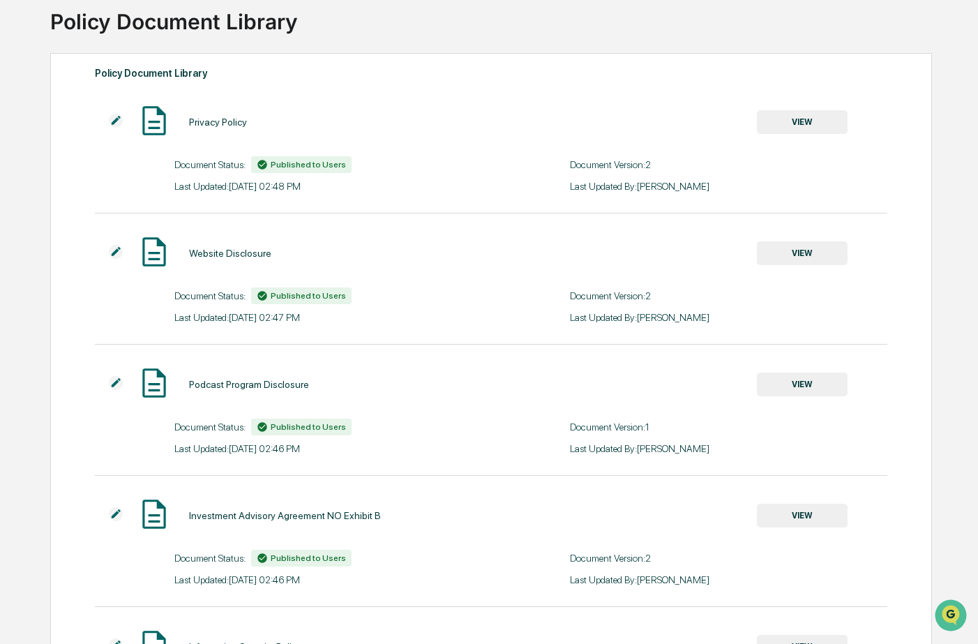
scroll to position [0, 0]
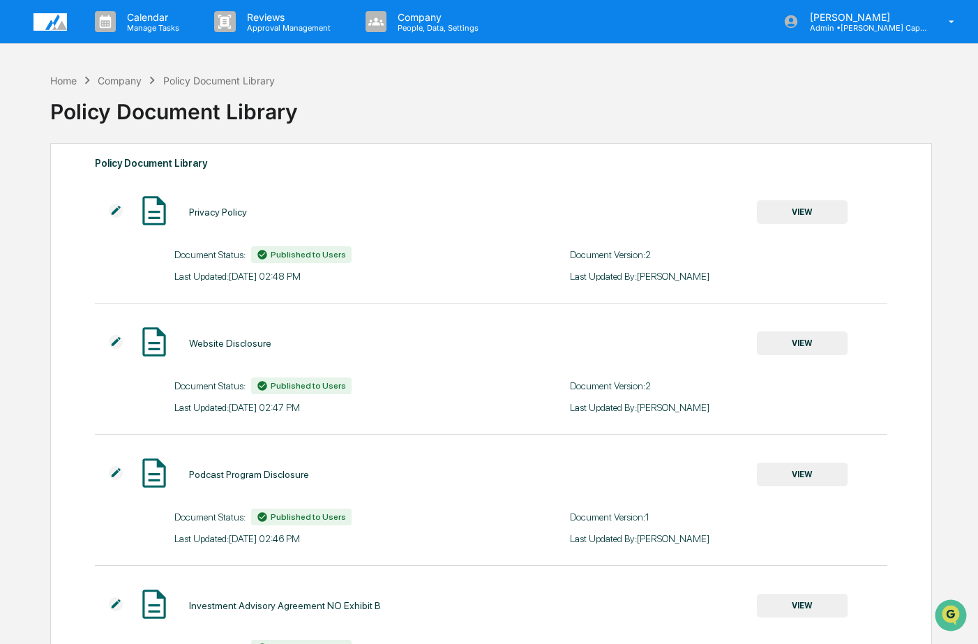
click at [151, 344] on img at bounding box center [154, 341] width 35 height 35
click at [118, 340] on img at bounding box center [116, 342] width 14 height 14
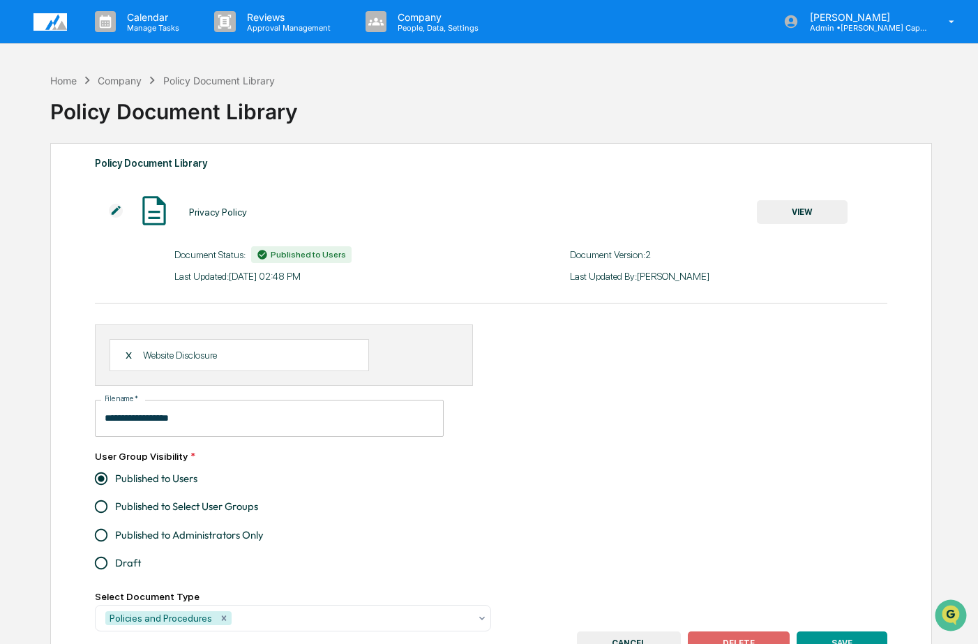
scroll to position [70, 0]
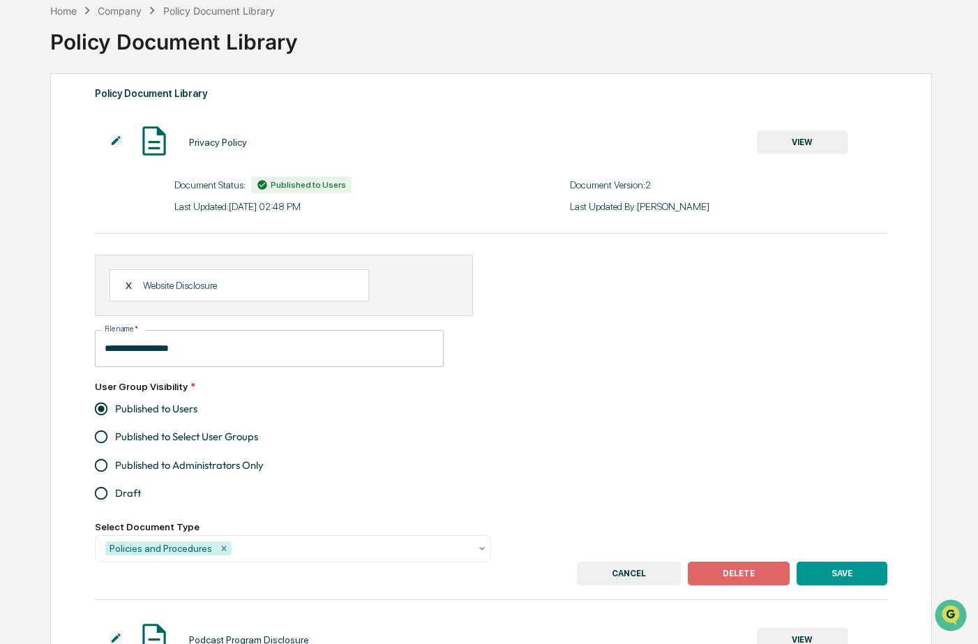
click at [181, 355] on input "**********" at bounding box center [269, 348] width 349 height 37
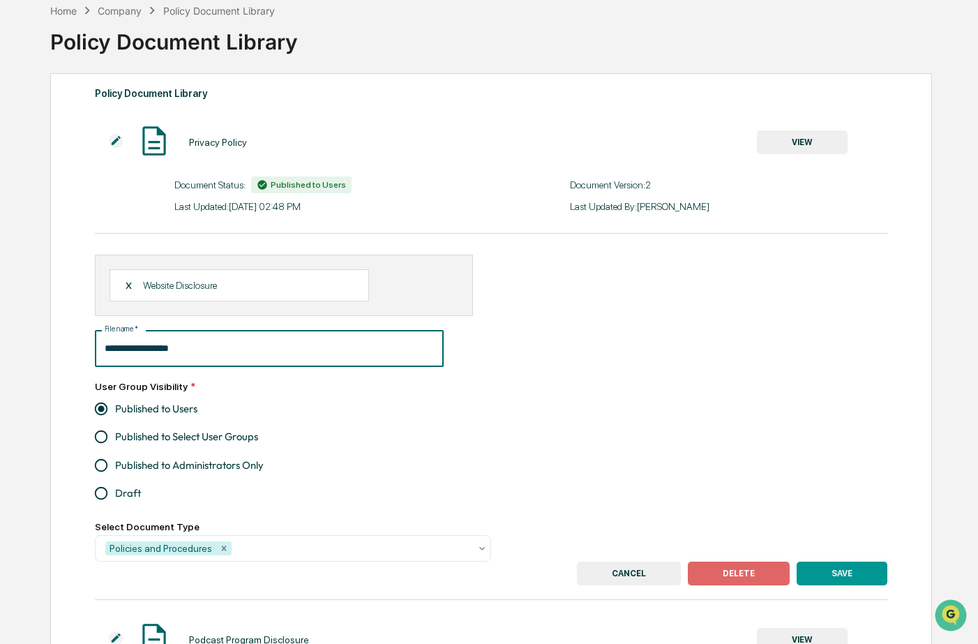
scroll to position [139, 0]
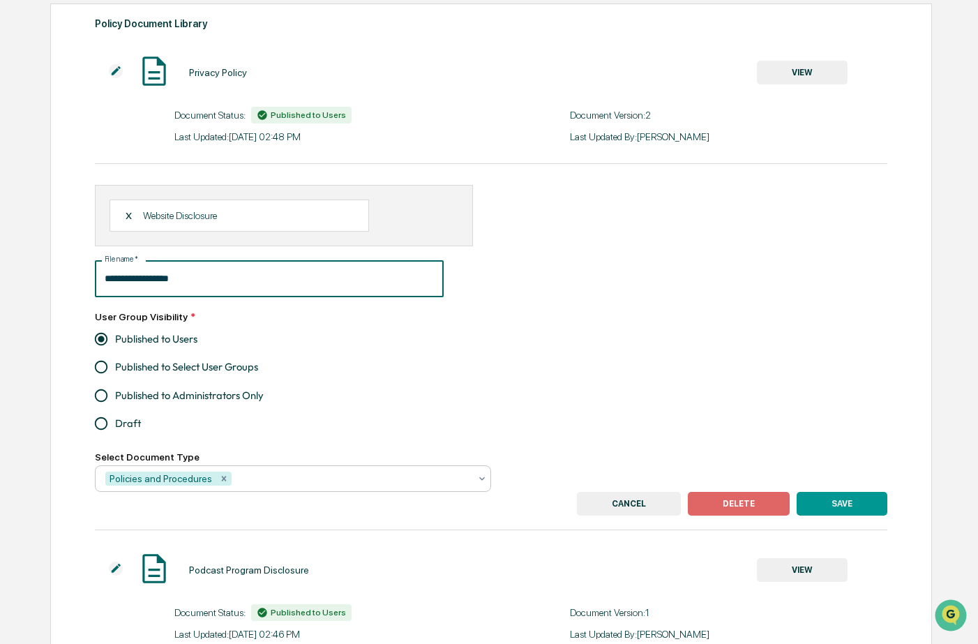
click at [476, 480] on icon at bounding box center [481, 478] width 11 height 11
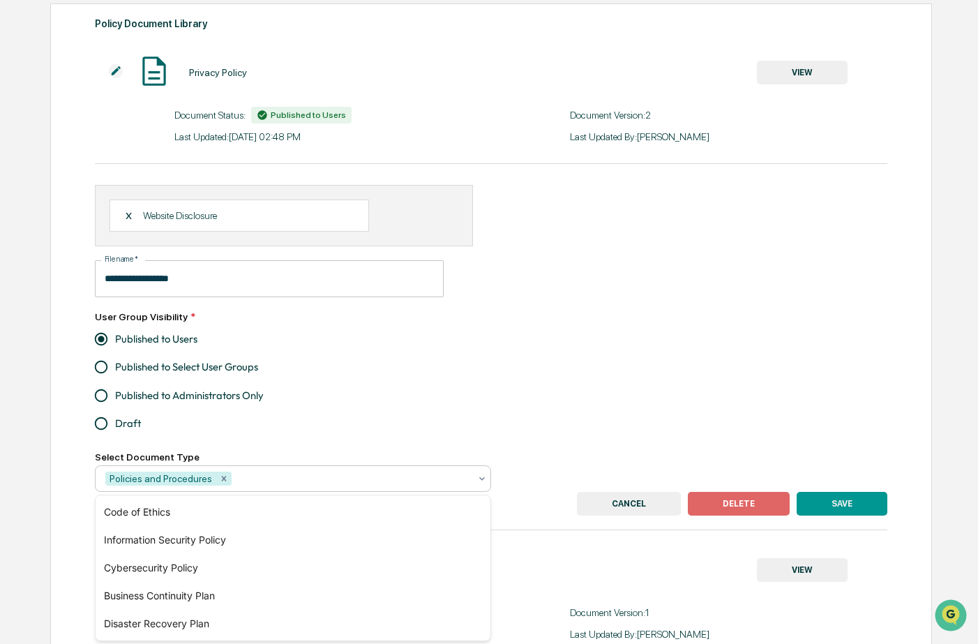
click at [351, 418] on label "Draft" at bounding box center [283, 423] width 393 height 28
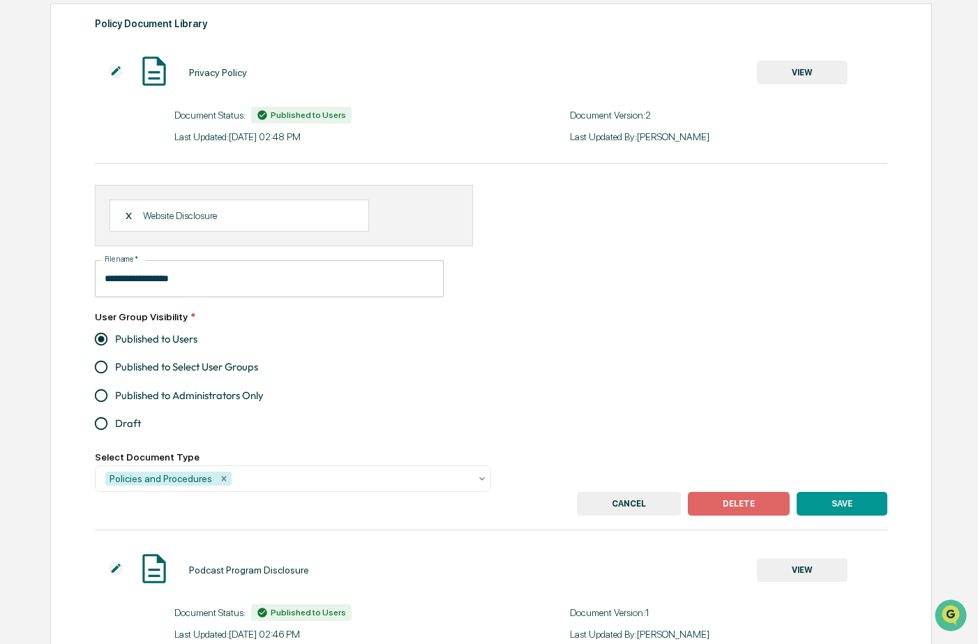
click at [630, 506] on button "CANCEL" at bounding box center [629, 504] width 104 height 24
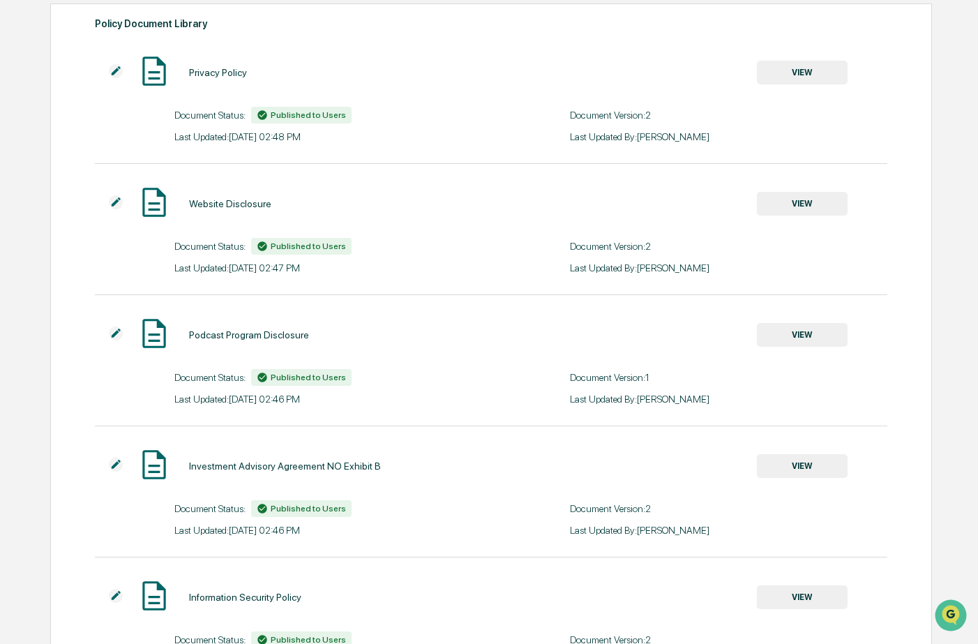
drag, startPoint x: 943, startPoint y: 83, endPoint x: 927, endPoint y: 91, distance: 17.8
click at [112, 201] on img at bounding box center [116, 202] width 14 height 14
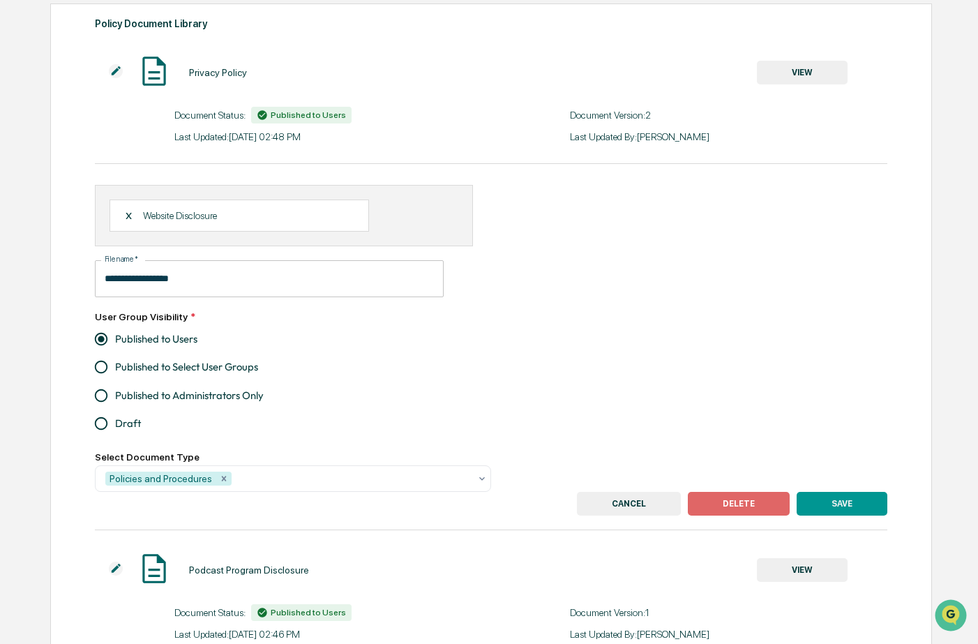
click at [127, 216] on div "X" at bounding box center [134, 215] width 19 height 13
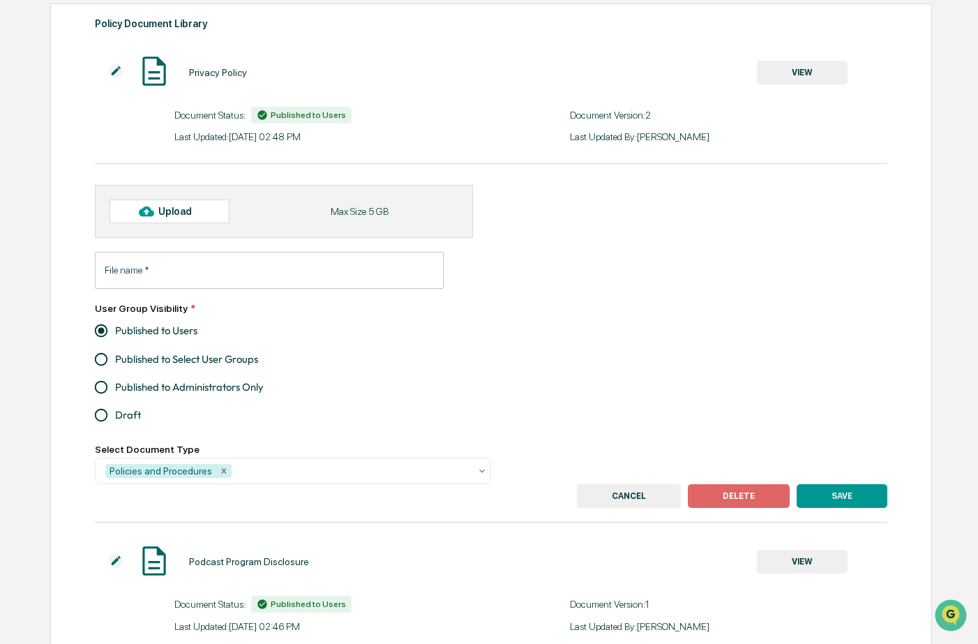
click at [156, 209] on div at bounding box center [146, 211] width 22 height 22
type input "**********"
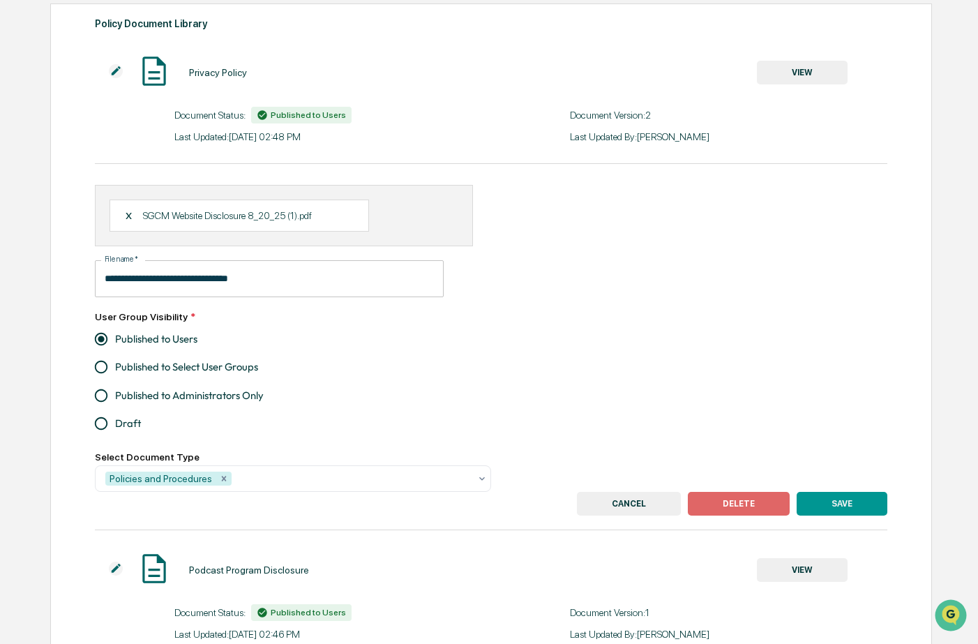
click at [850, 506] on button "SAVE" at bounding box center [841, 504] width 91 height 24
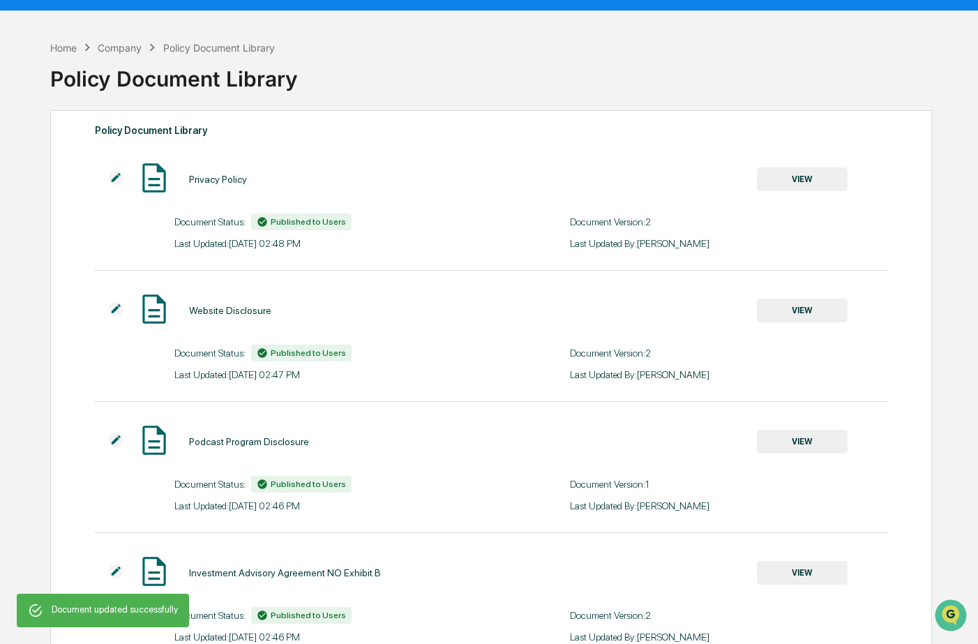
scroll to position [0, 0]
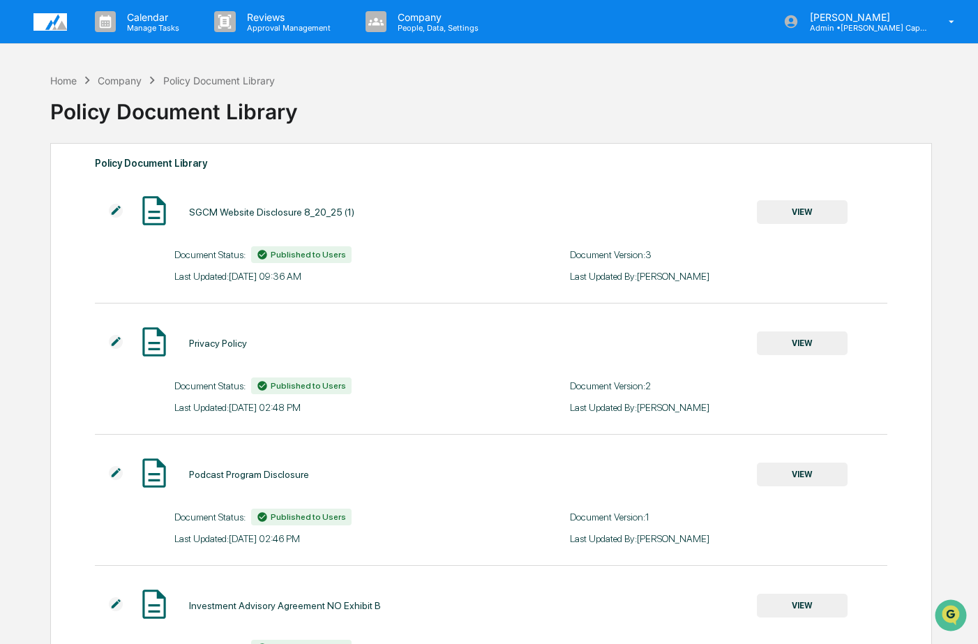
click at [49, 17] on img at bounding box center [49, 21] width 33 height 17
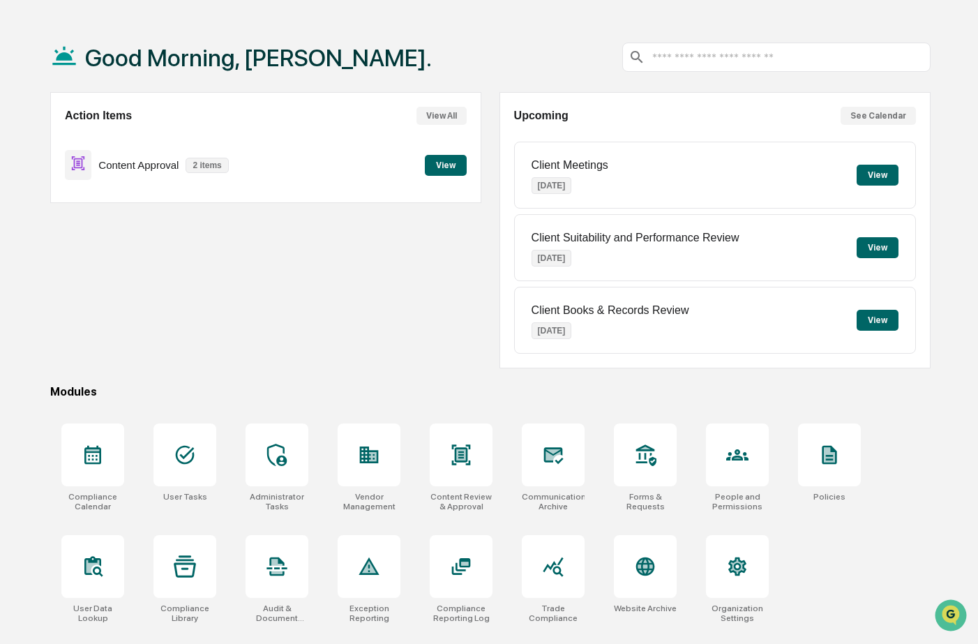
scroll to position [66, 0]
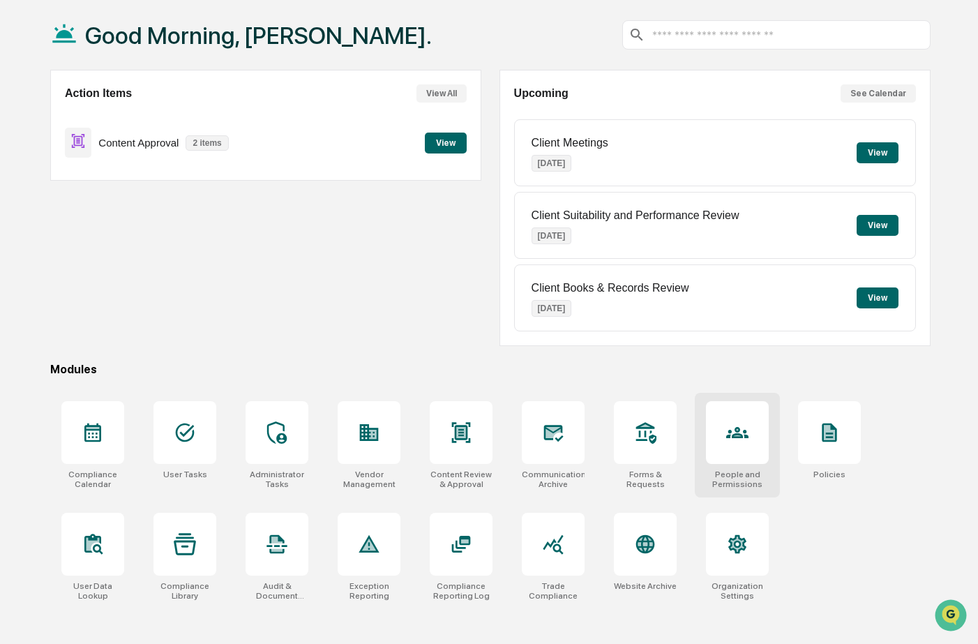
click at [738, 435] on icon at bounding box center [737, 432] width 22 height 11
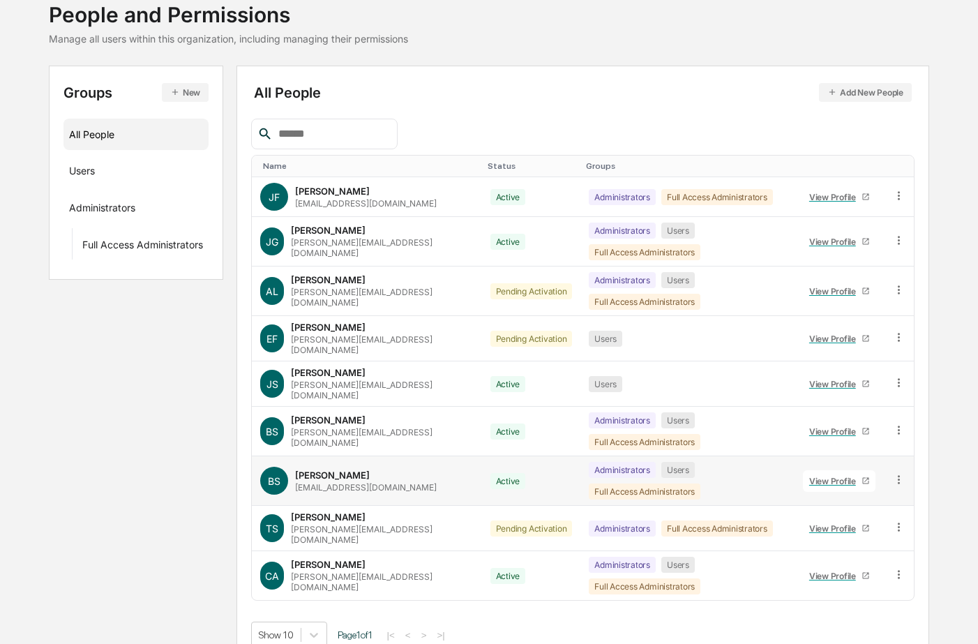
scroll to position [93, 0]
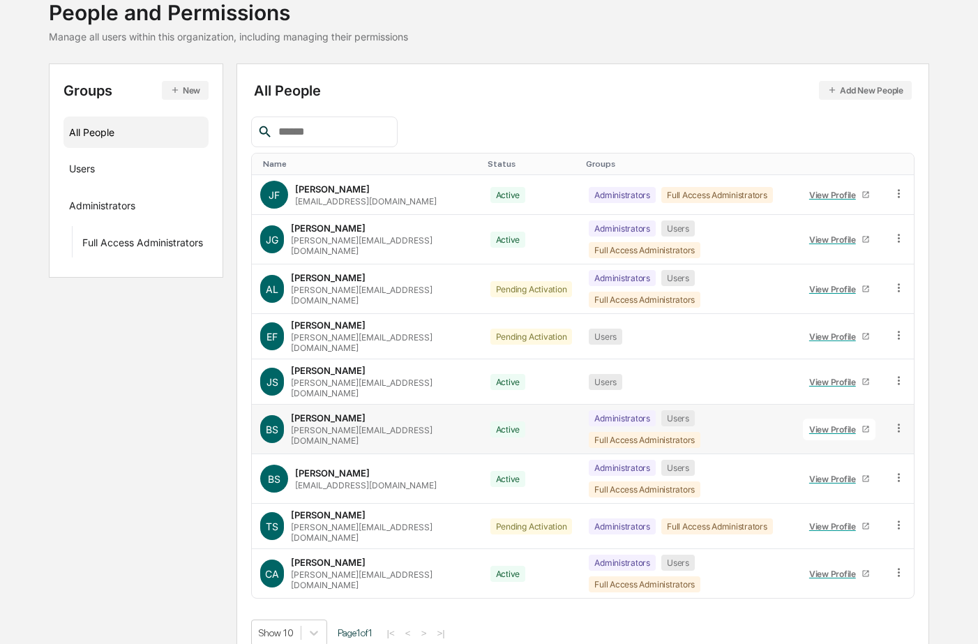
click at [903, 421] on icon at bounding box center [898, 427] width 13 height 13
click at [130, 446] on div "Groups New All People Users Administrators Full Access Administrators All Peopl…" at bounding box center [489, 361] width 880 height 597
click at [325, 425] on div "[PERSON_NAME][EMAIL_ADDRESS][DOMAIN_NAME]" at bounding box center [382, 435] width 182 height 21
click at [827, 424] on div "View Profile" at bounding box center [835, 429] width 52 height 10
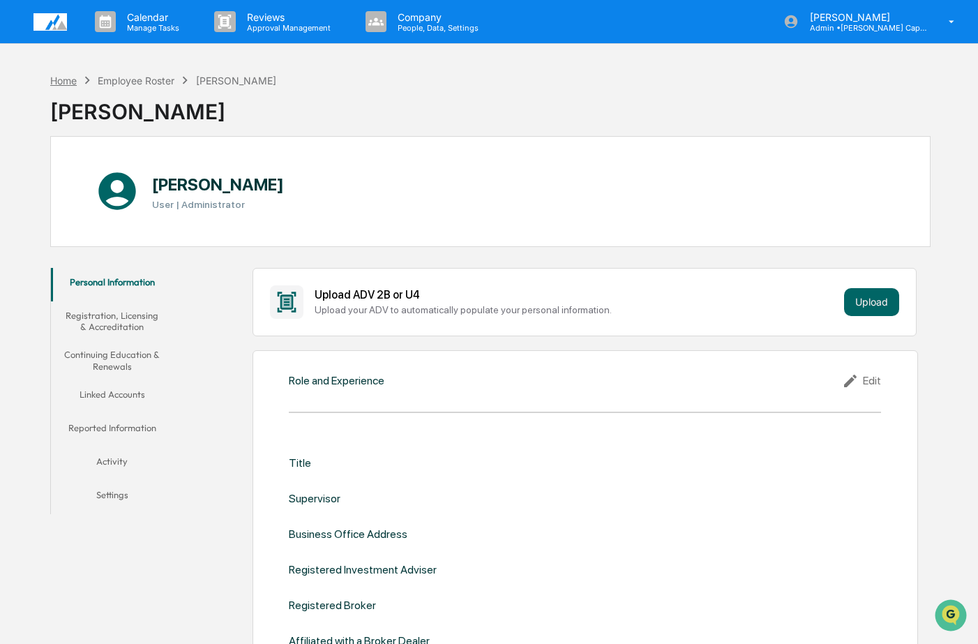
click at [57, 81] on div "Home" at bounding box center [63, 81] width 27 height 12
